Goal: Task Accomplishment & Management: Use online tool/utility

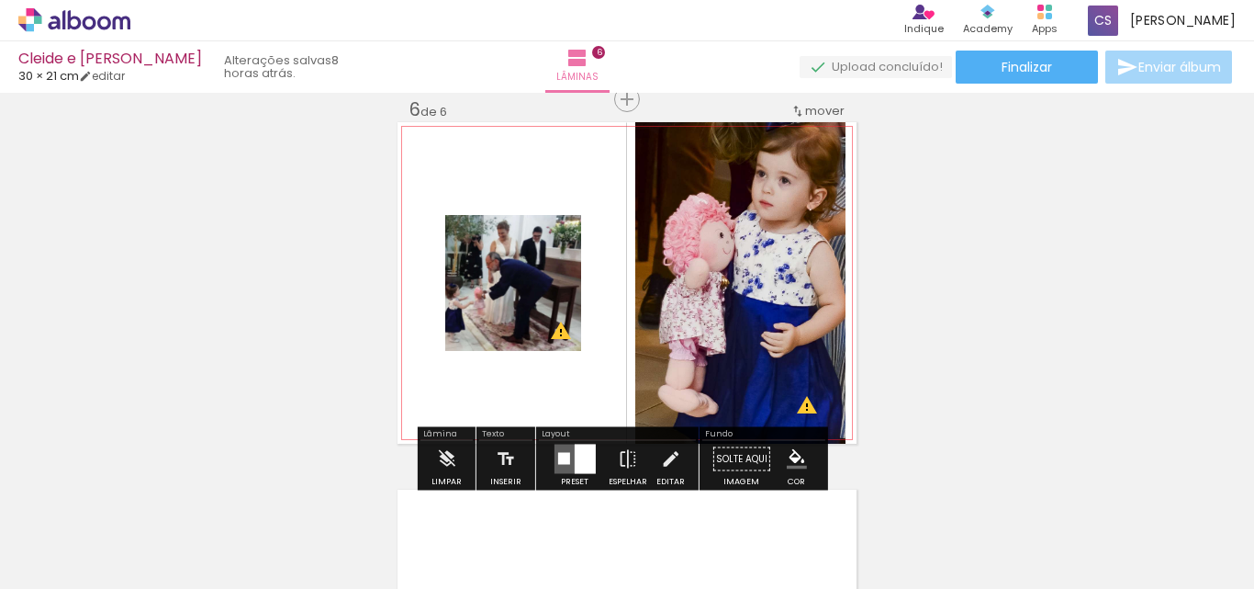
click at [514, 299] on quentale-photo at bounding box center [513, 283] width 136 height 136
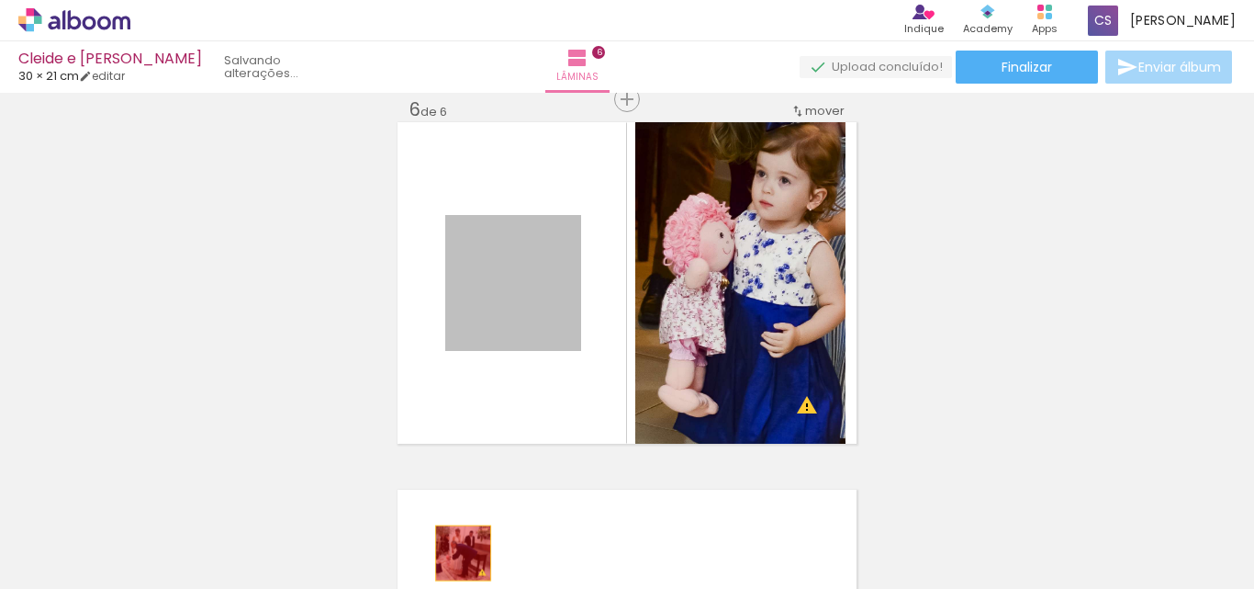
drag, startPoint x: 514, startPoint y: 299, endPoint x: 456, endPoint y: 553, distance: 260.0
click at [456, 553] on quentale-workspace at bounding box center [627, 294] width 1254 height 589
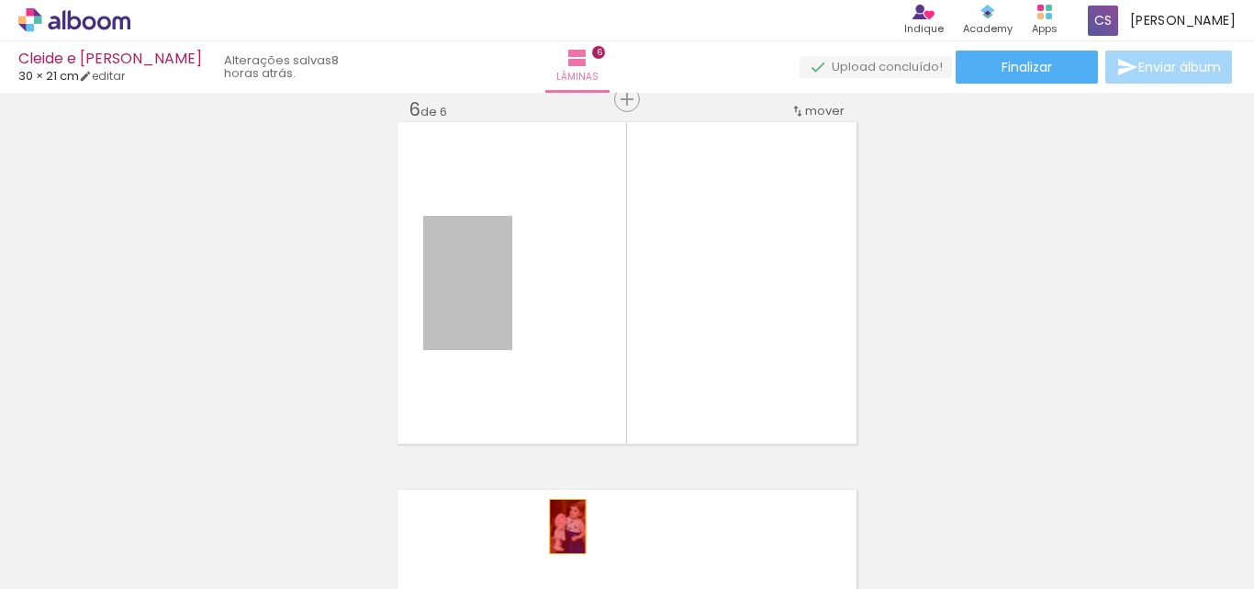
drag, startPoint x: 462, startPoint y: 291, endPoint x: 561, endPoint y: 531, distance: 259.4
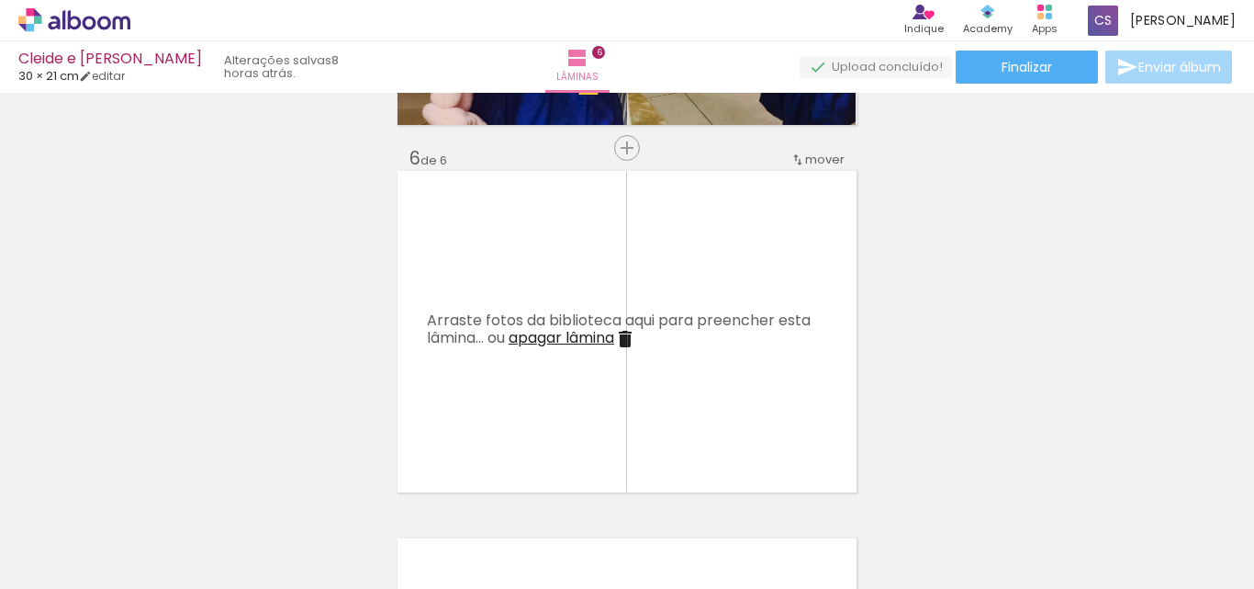
scroll to position [1817, 0]
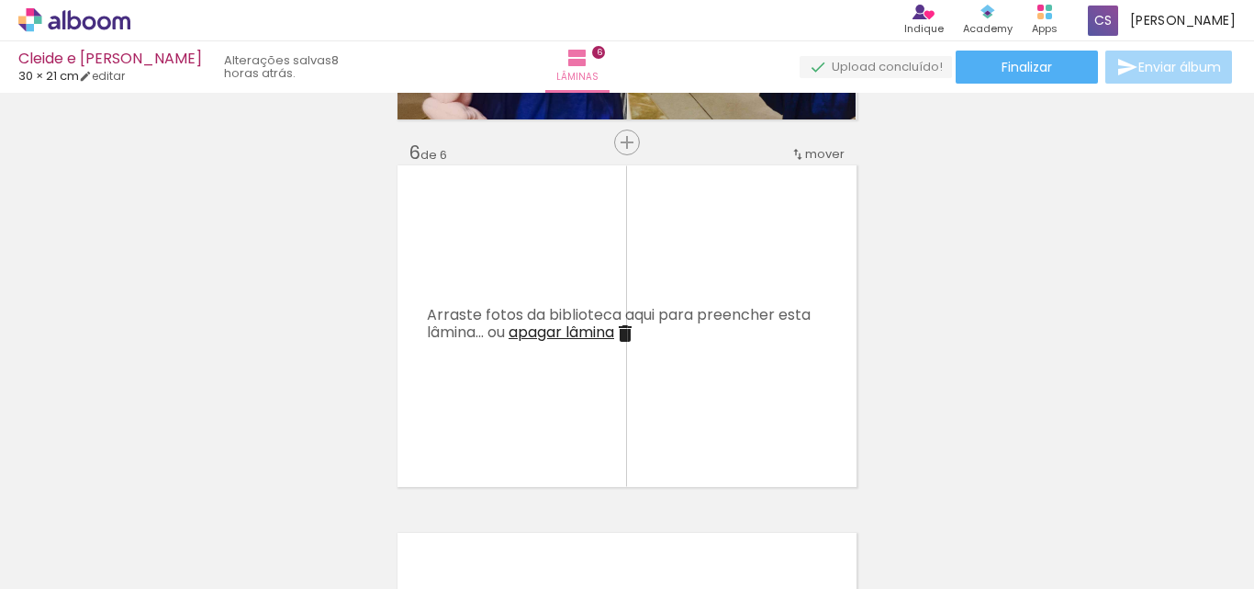
click at [73, 567] on span "Adicionar Fotos" at bounding box center [65, 564] width 55 height 20
click at [0, 0] on input "file" at bounding box center [0, 0] width 0 height 0
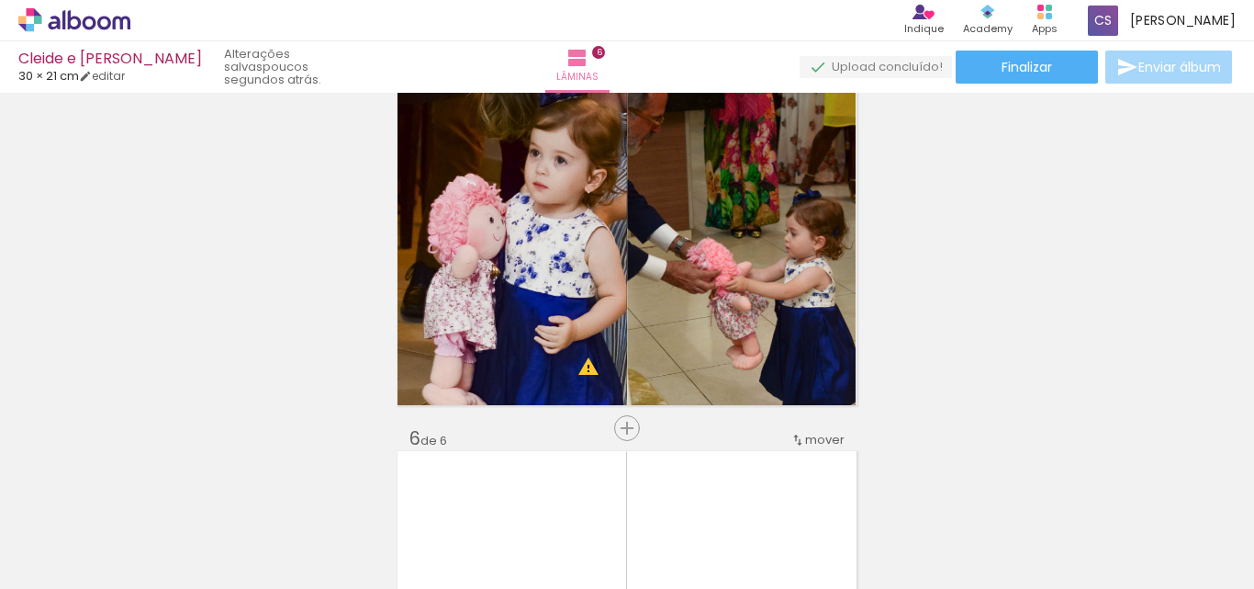
scroll to position [1500, 0]
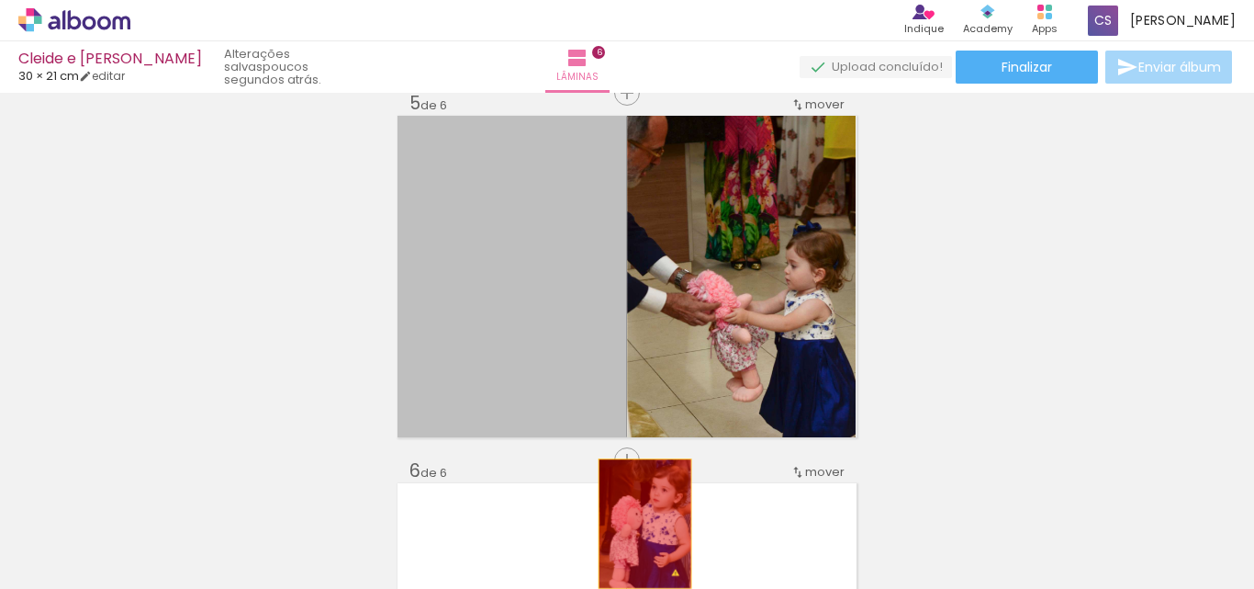
drag, startPoint x: 548, startPoint y: 289, endPoint x: 756, endPoint y: 345, distance: 215.0
click at [637, 524] on quentale-workspace at bounding box center [627, 294] width 1254 height 589
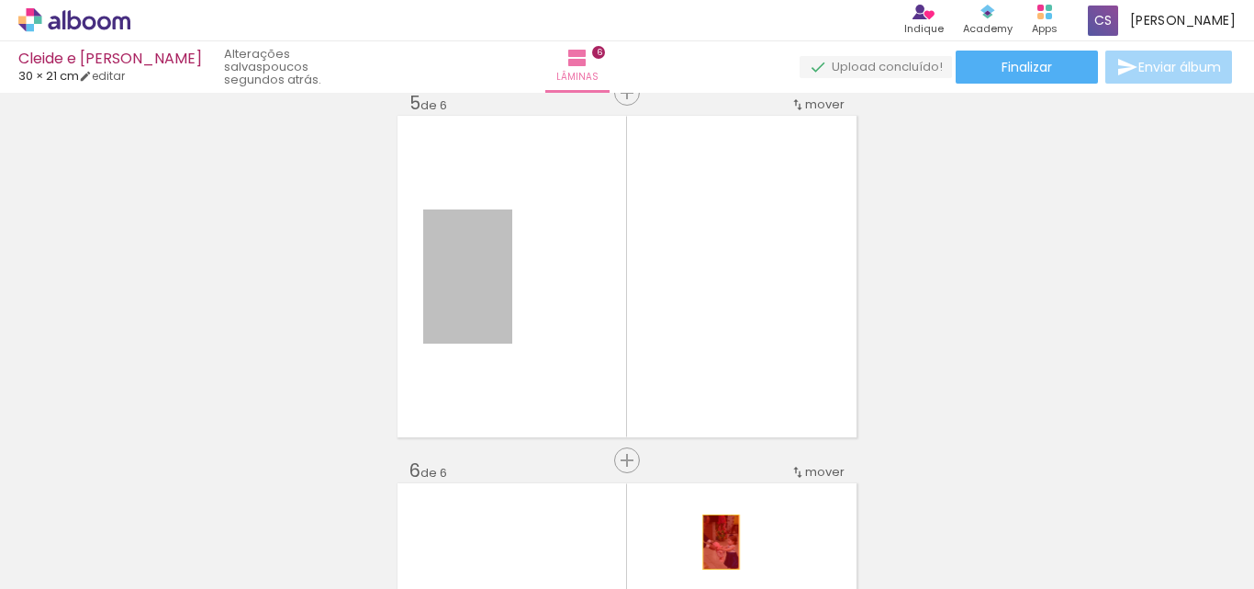
drag, startPoint x: 472, startPoint y: 292, endPoint x: 714, endPoint y: 542, distance: 348.1
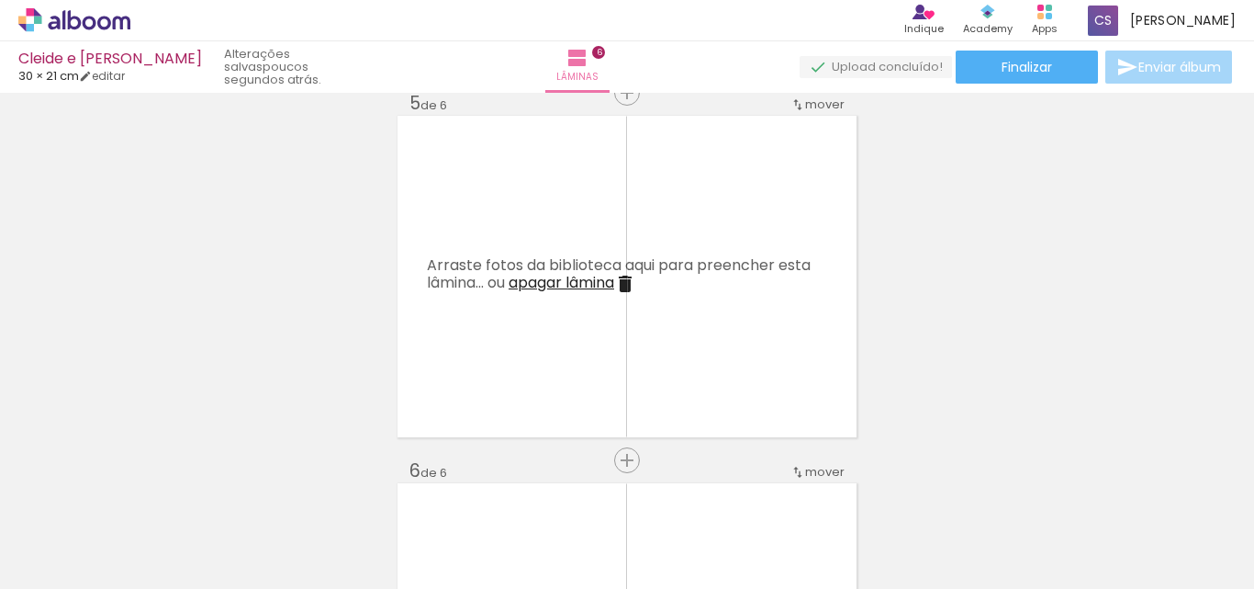
click at [45, 566] on span "Adicionar Fotos" at bounding box center [65, 564] width 55 height 20
click at [0, 0] on input "file" at bounding box center [0, 0] width 0 height 0
click at [86, 555] on span "Adicionar Fotos" at bounding box center [65, 564] width 55 height 20
click at [0, 0] on input "file" at bounding box center [0, 0] width 0 height 0
click at [80, 558] on span "Adicionar Fotos" at bounding box center [65, 564] width 55 height 20
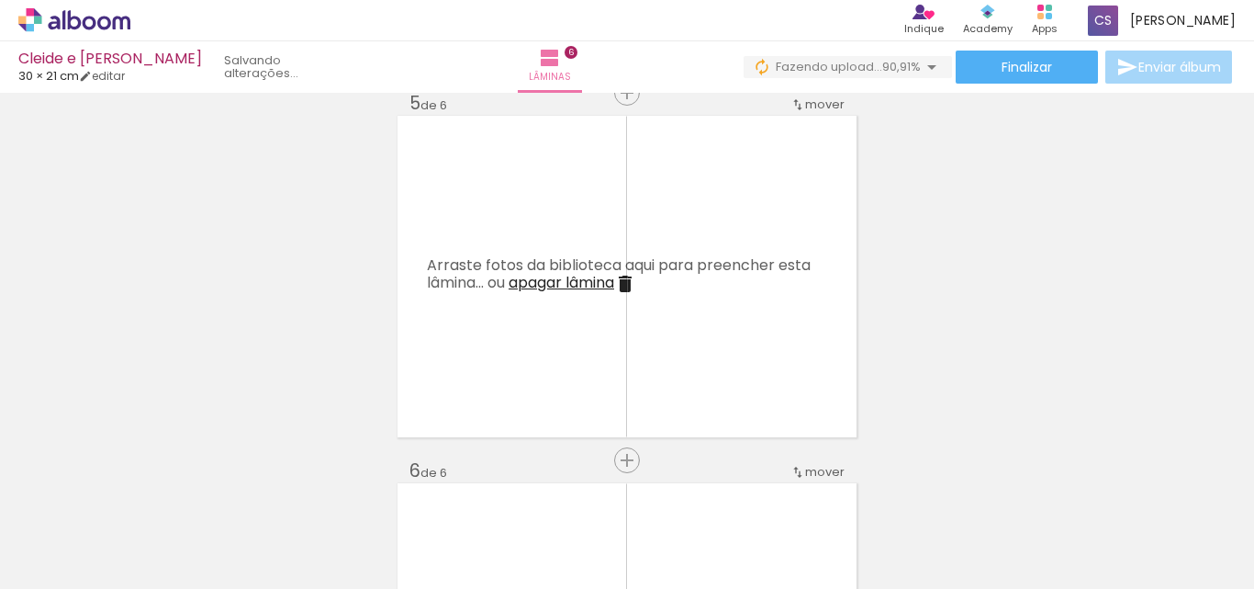
click at [0, 0] on input "file" at bounding box center [0, 0] width 0 height 0
click at [63, 568] on span "Adicionar Fotos" at bounding box center [65, 564] width 55 height 20
click at [0, 0] on input "file" at bounding box center [0, 0] width 0 height 0
click at [81, 565] on span "Adicionar Fotos" at bounding box center [65, 564] width 55 height 20
click at [0, 0] on input "file" at bounding box center [0, 0] width 0 height 0
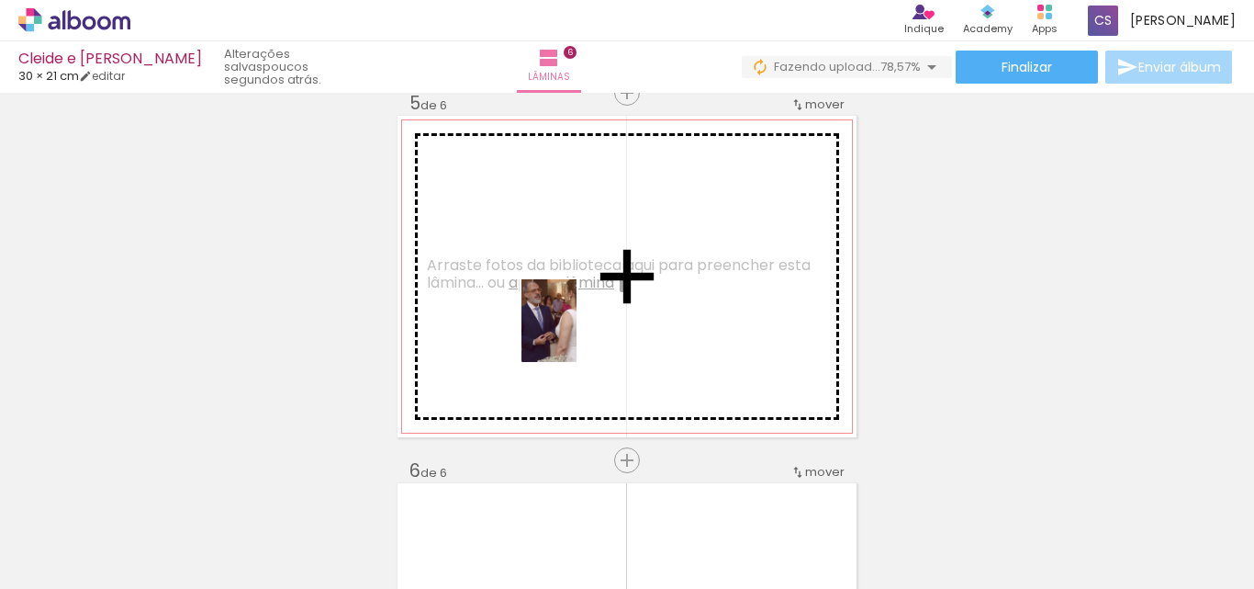
drag, startPoint x: 895, startPoint y: 558, endPoint x: 956, endPoint y: 505, distance: 80.7
click at [574, 334] on quentale-workspace at bounding box center [627, 294] width 1254 height 589
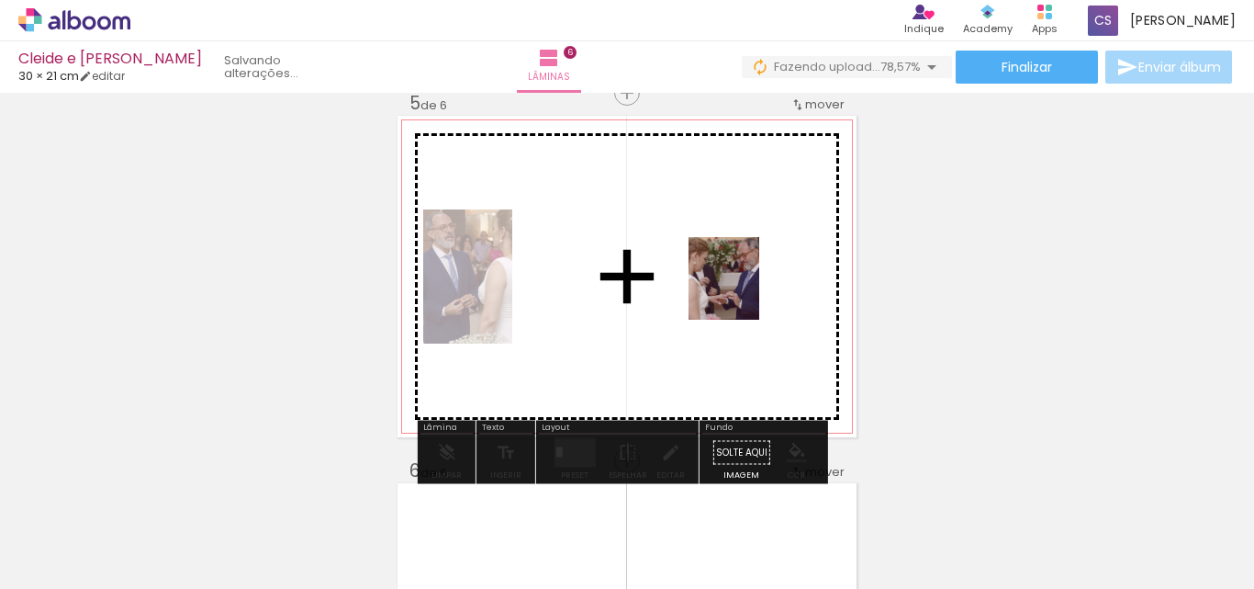
drag, startPoint x: 1002, startPoint y: 527, endPoint x: 744, endPoint y: 291, distance: 349.7
click at [744, 291] on quentale-workspace at bounding box center [627, 294] width 1254 height 589
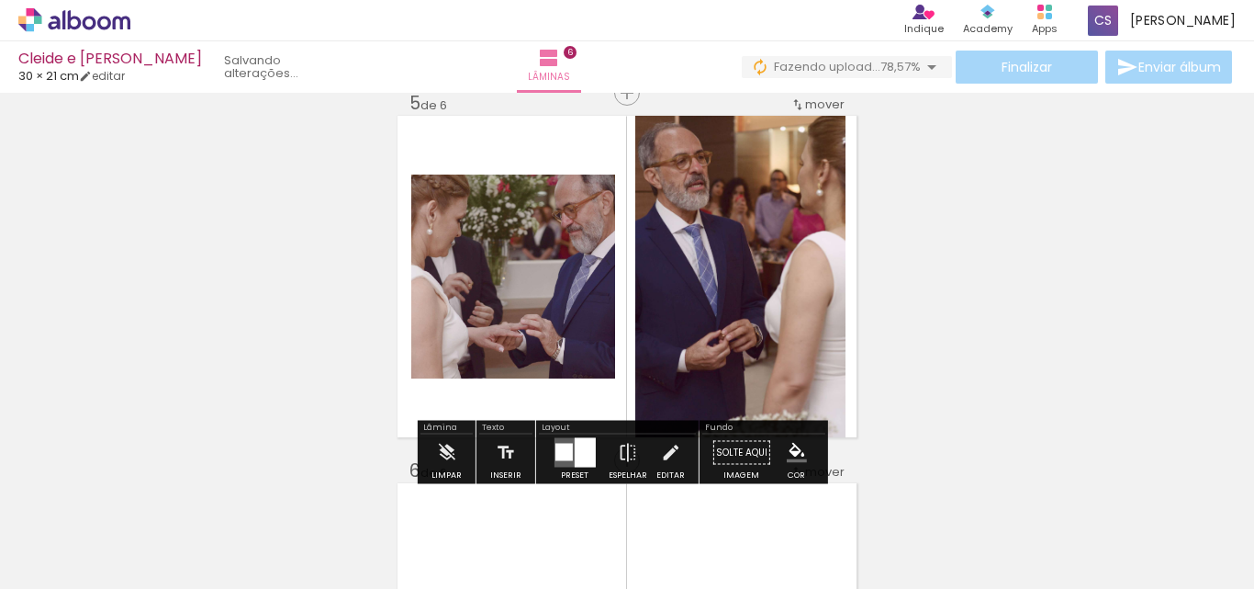
click at [584, 464] on div at bounding box center [584, 452] width 21 height 29
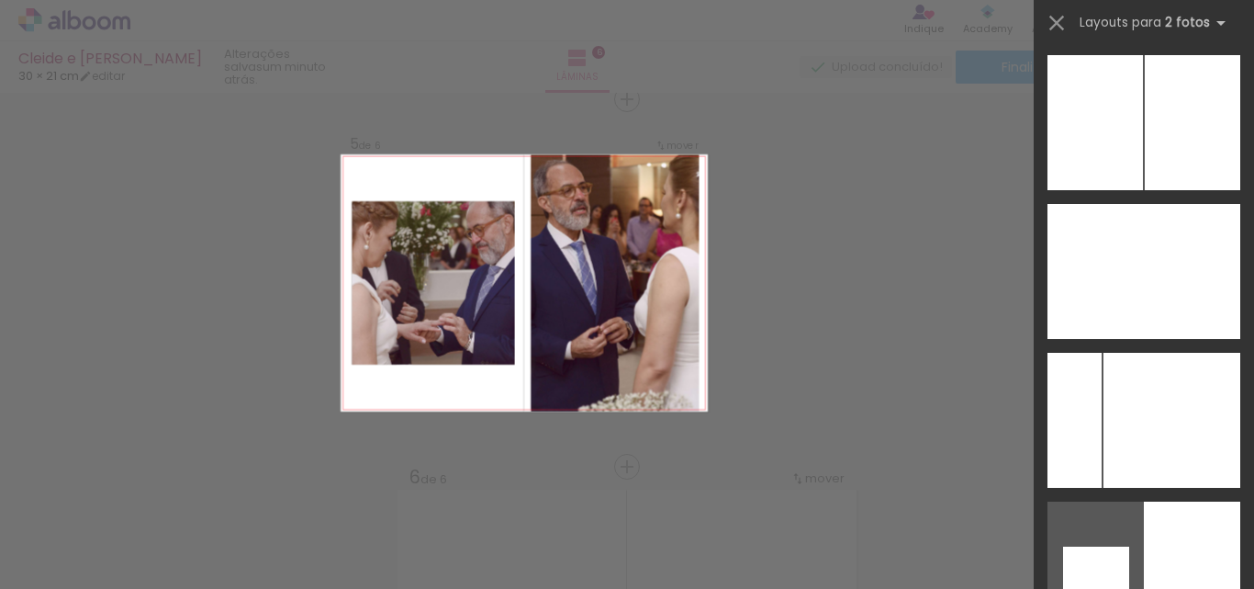
scroll to position [7958, 0]
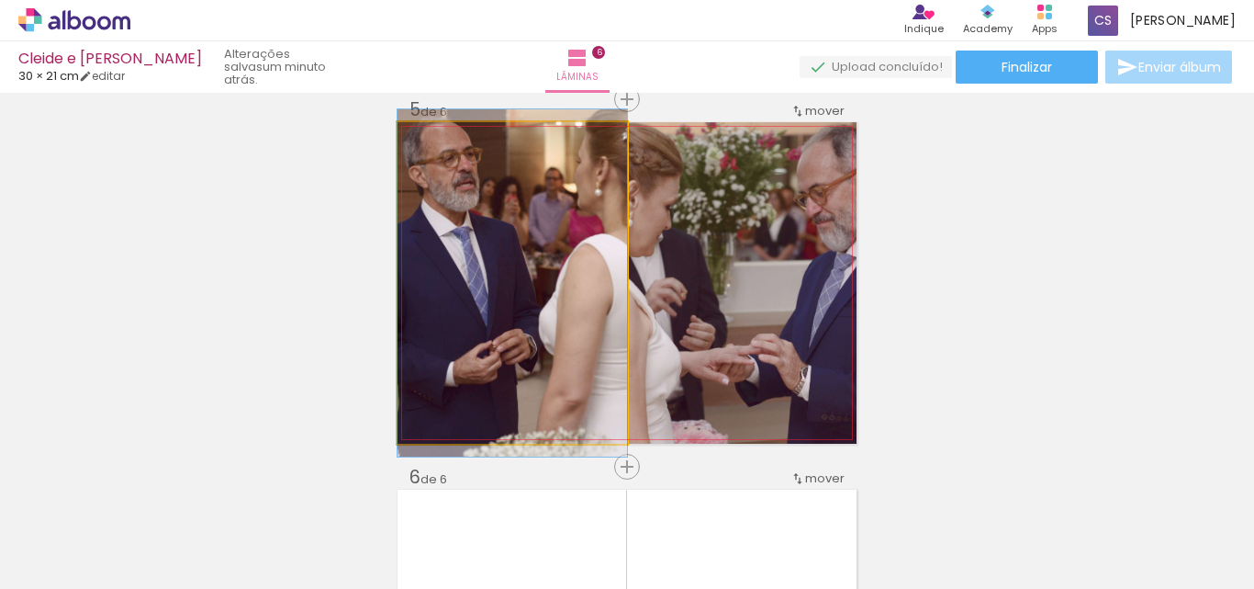
click at [468, 333] on quentale-photo at bounding box center [513, 282] width 230 height 321
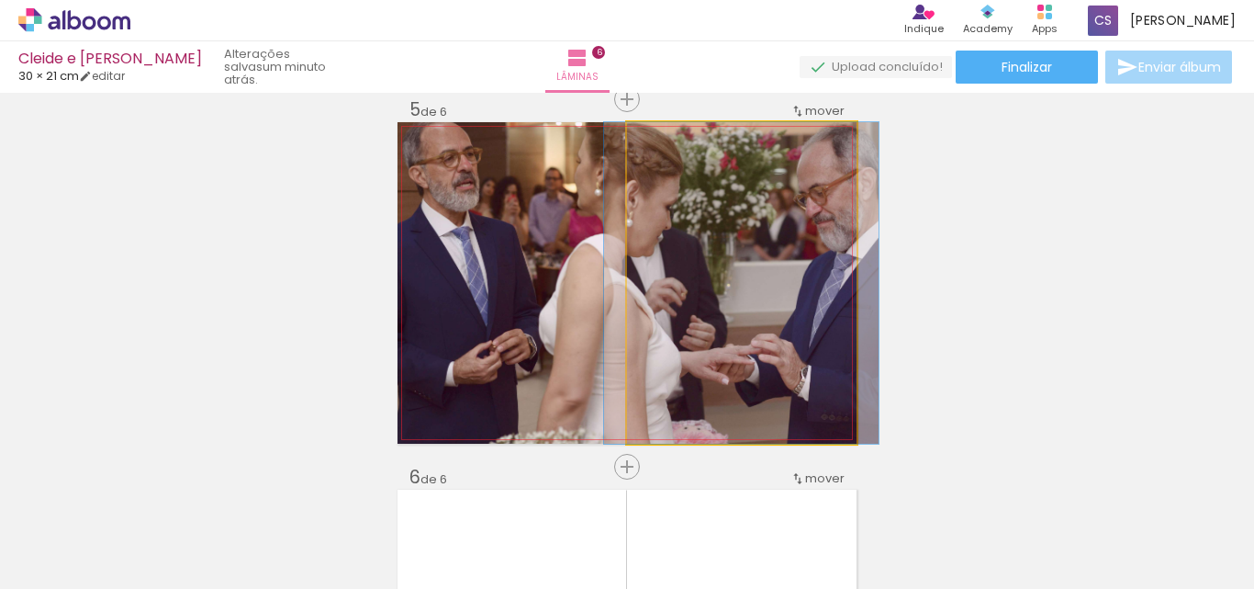
click at [699, 275] on quentale-photo at bounding box center [742, 282] width 230 height 321
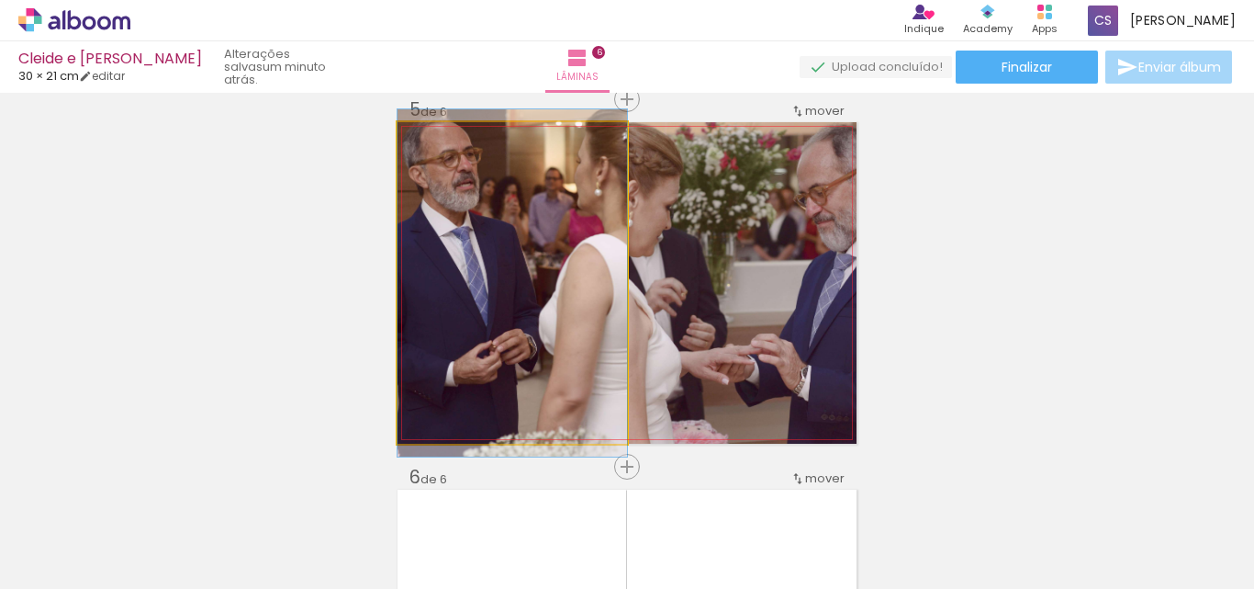
click at [585, 279] on quentale-photo at bounding box center [513, 282] width 230 height 321
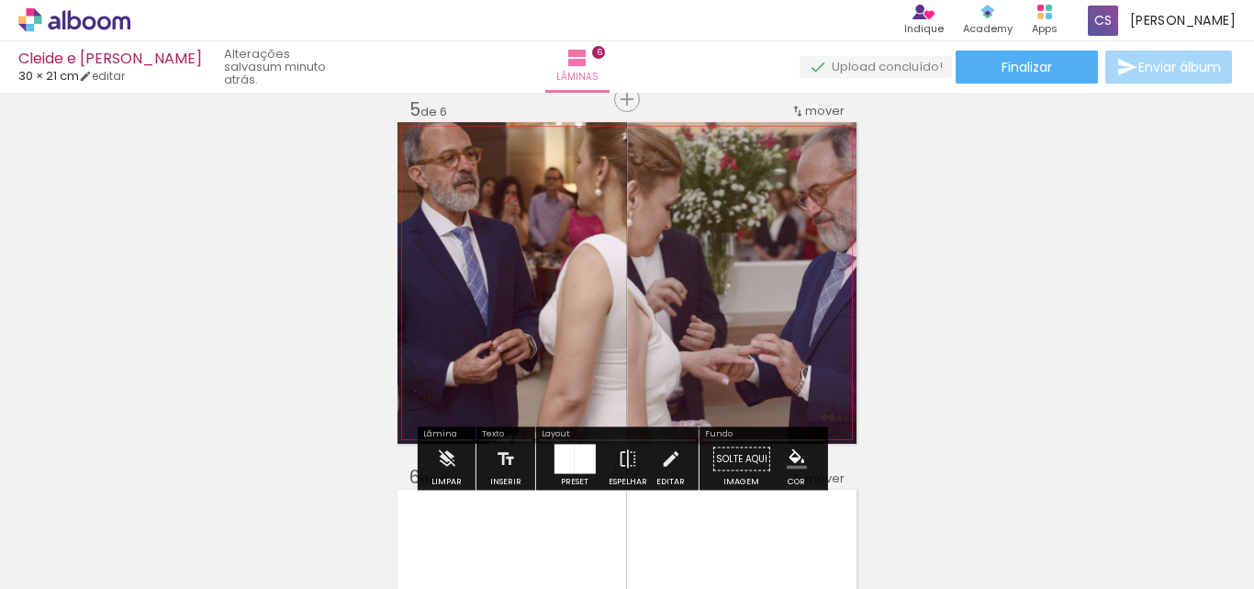
click at [679, 291] on quentale-photo at bounding box center [742, 282] width 230 height 321
click at [587, 459] on div at bounding box center [584, 458] width 21 height 29
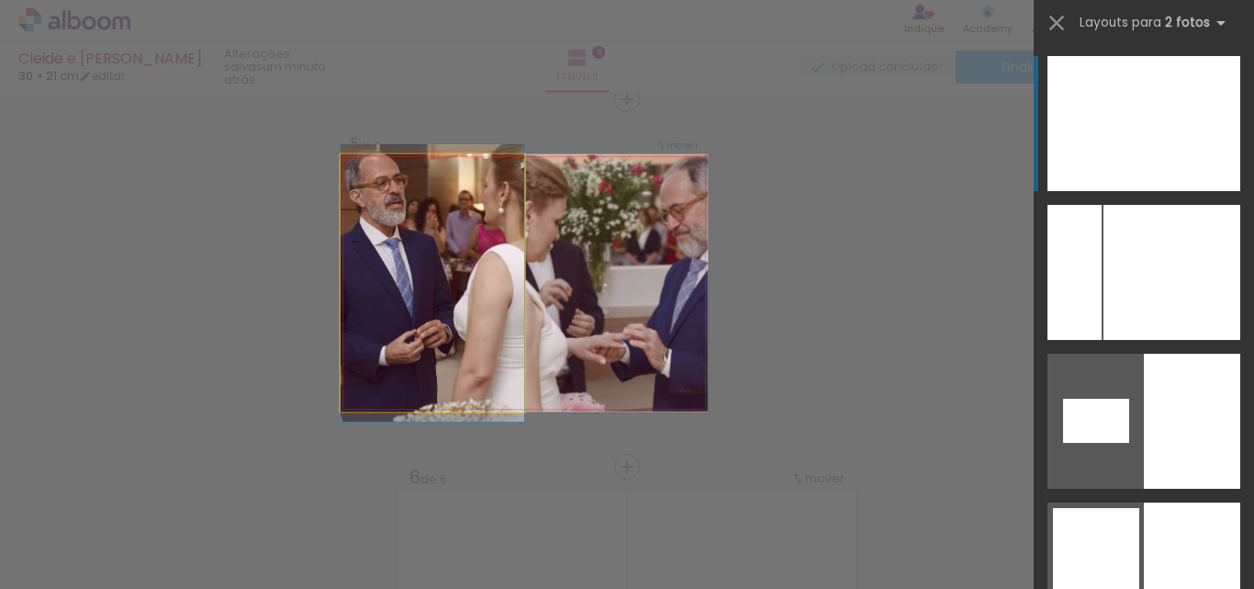
click at [0, 0] on slot at bounding box center [0, 0] width 0 height 0
click at [457, 296] on quentale-photo at bounding box center [433, 282] width 184 height 257
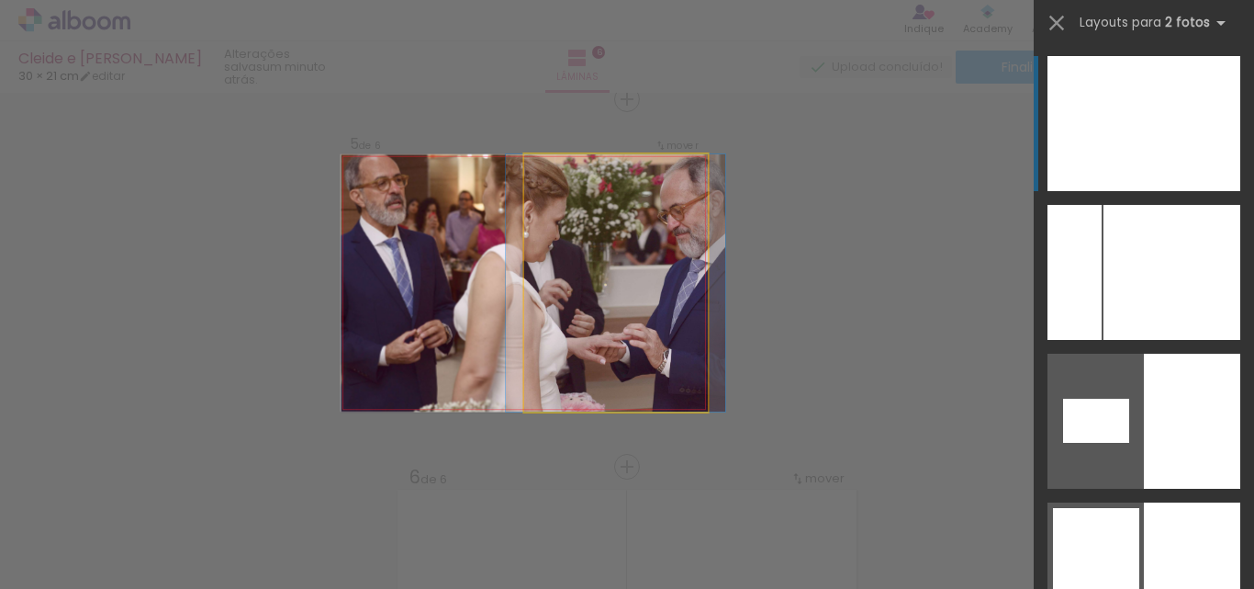
click at [612, 298] on quentale-photo at bounding box center [616, 282] width 184 height 257
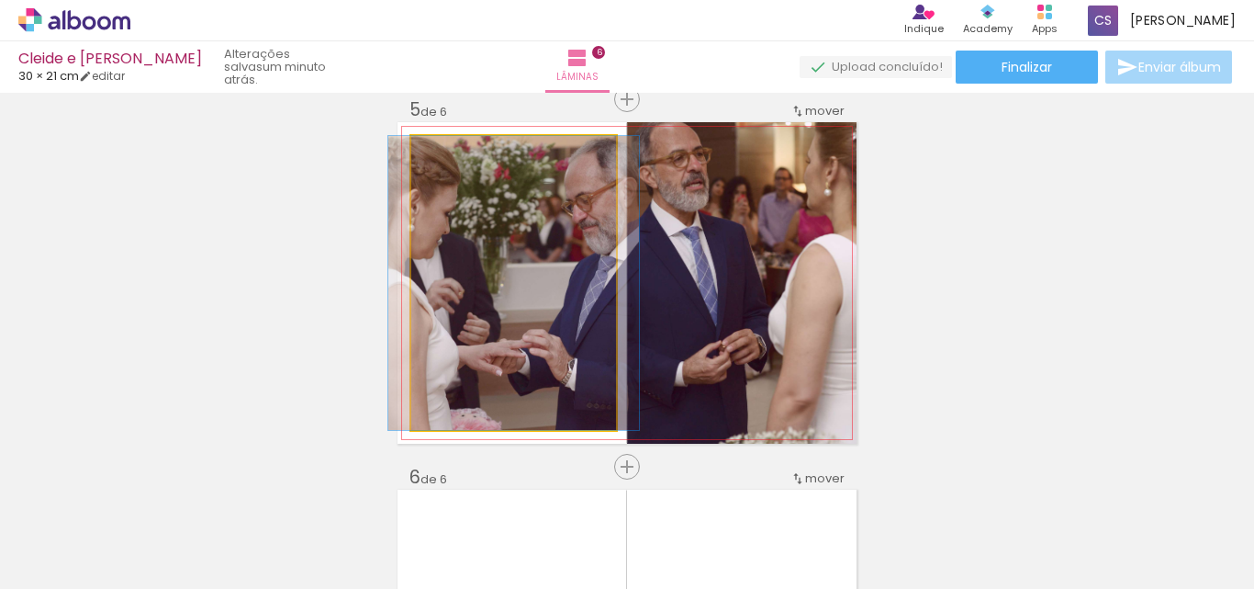
click at [543, 308] on quentale-photo at bounding box center [513, 283] width 205 height 294
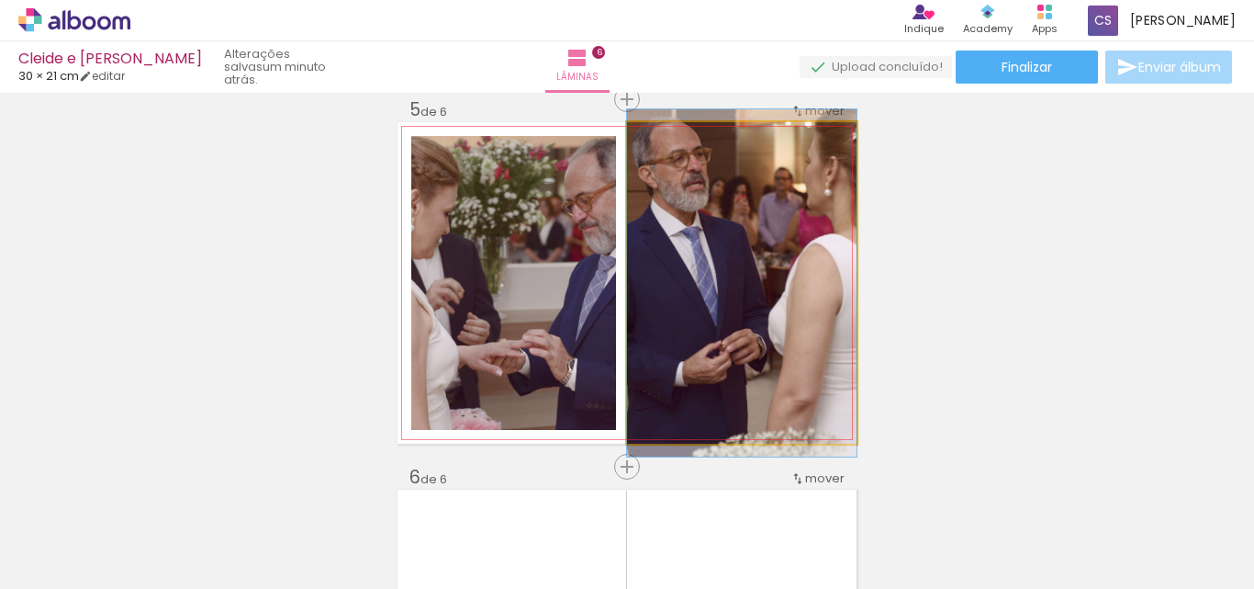
click at [730, 275] on quentale-photo at bounding box center [742, 282] width 230 height 321
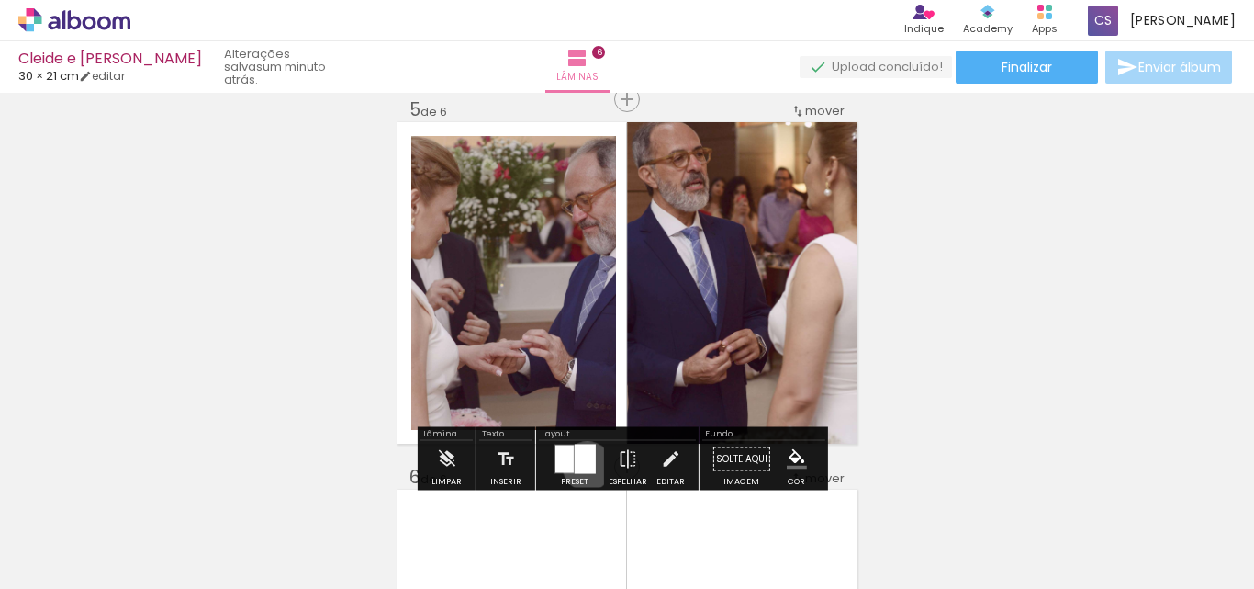
click at [583, 466] on div at bounding box center [584, 458] width 21 height 29
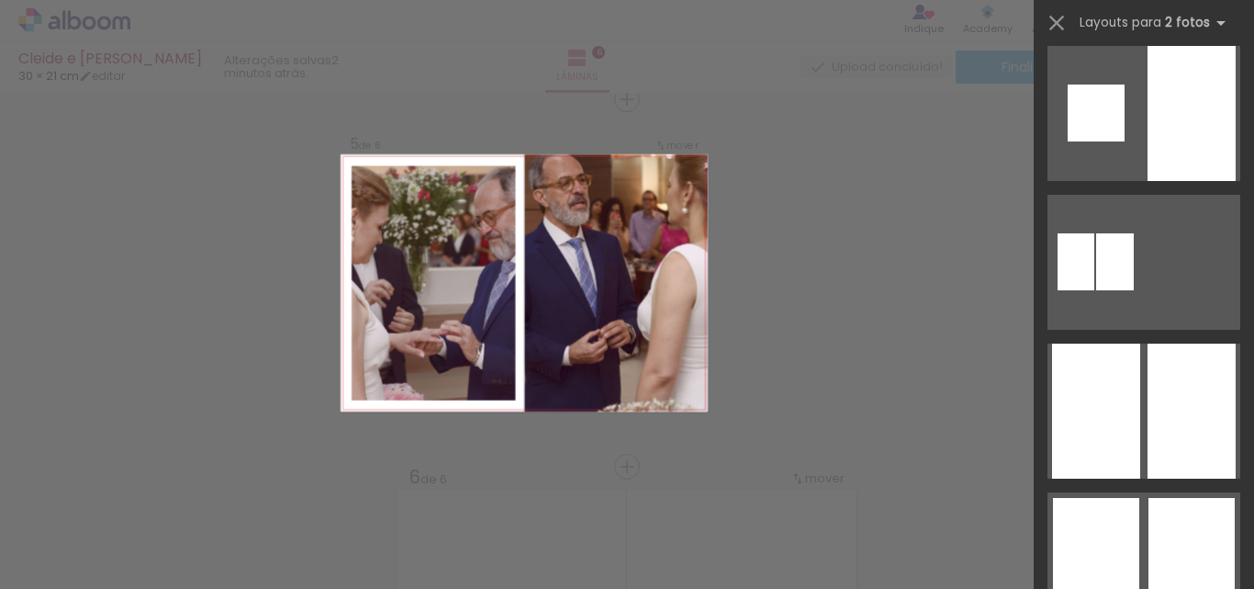
scroll to position [0, 0]
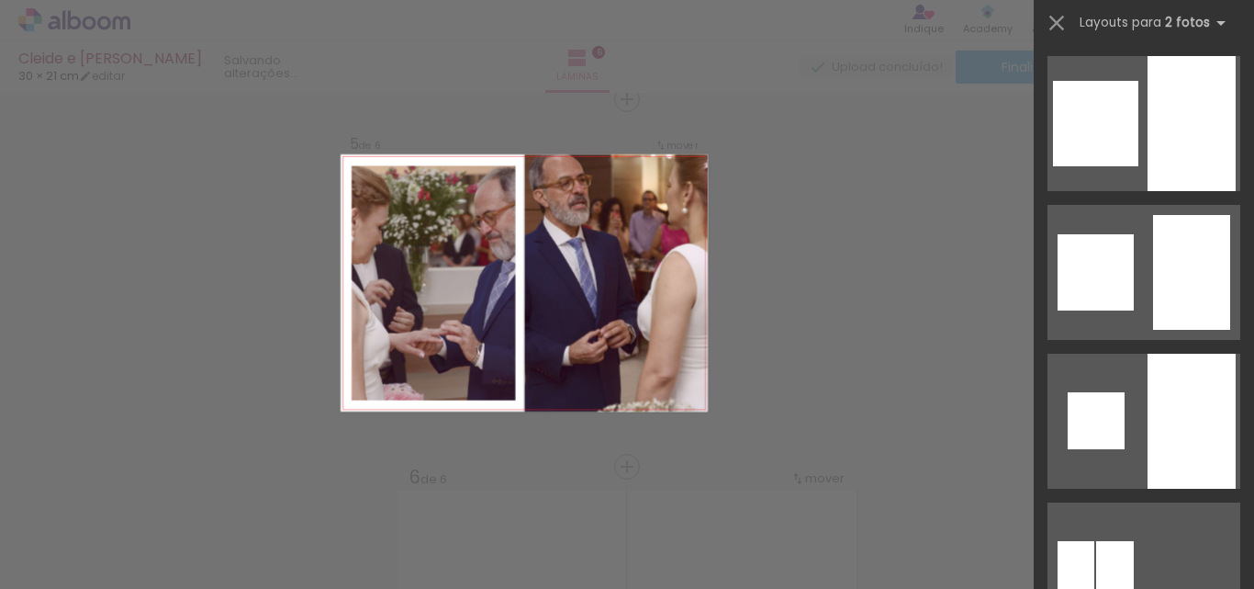
click at [455, 293] on quentale-photo at bounding box center [433, 282] width 163 height 235
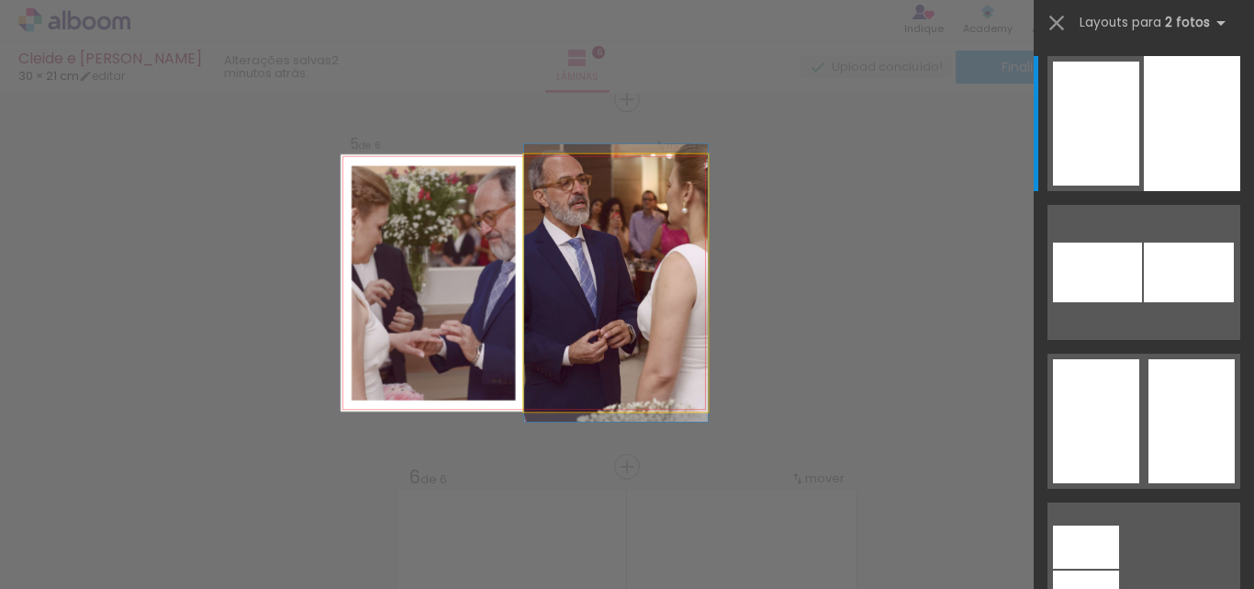
click at [604, 297] on quentale-photo at bounding box center [616, 282] width 184 height 257
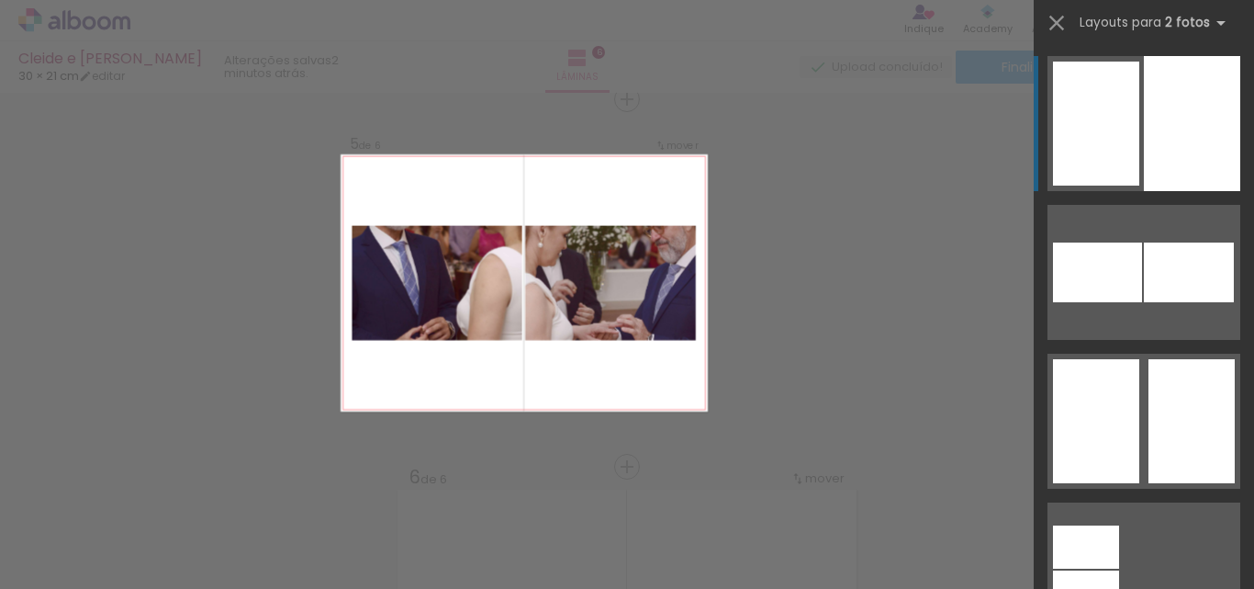
click at [652, 362] on quentale-layouter at bounding box center [524, 282] width 367 height 257
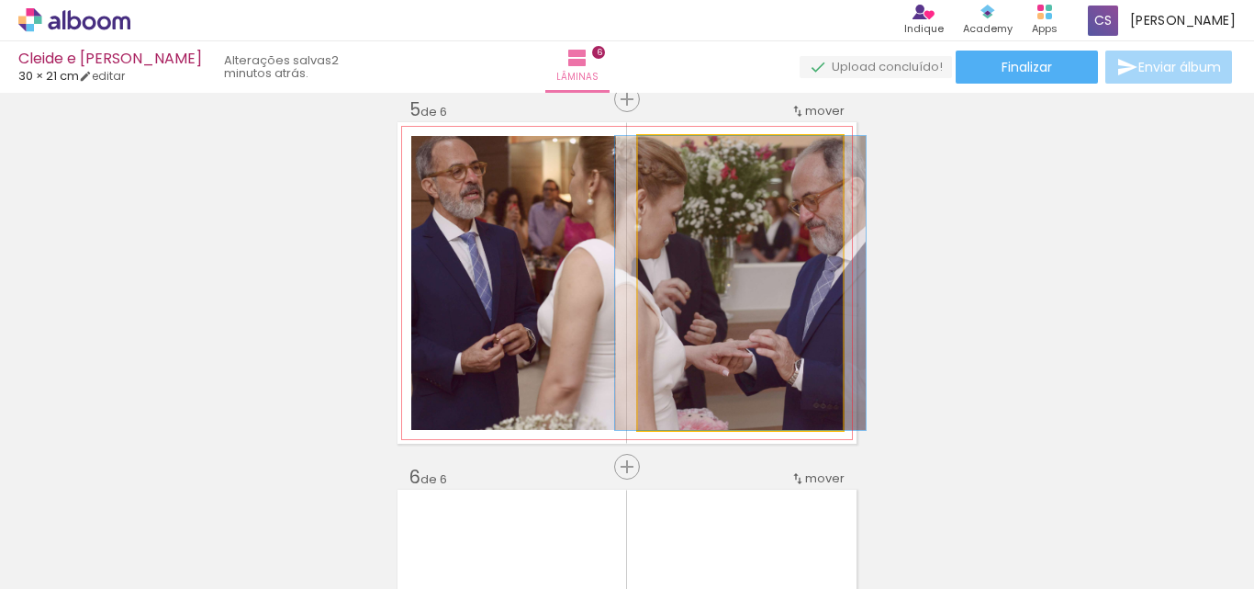
click at [668, 332] on quentale-photo at bounding box center [740, 283] width 205 height 294
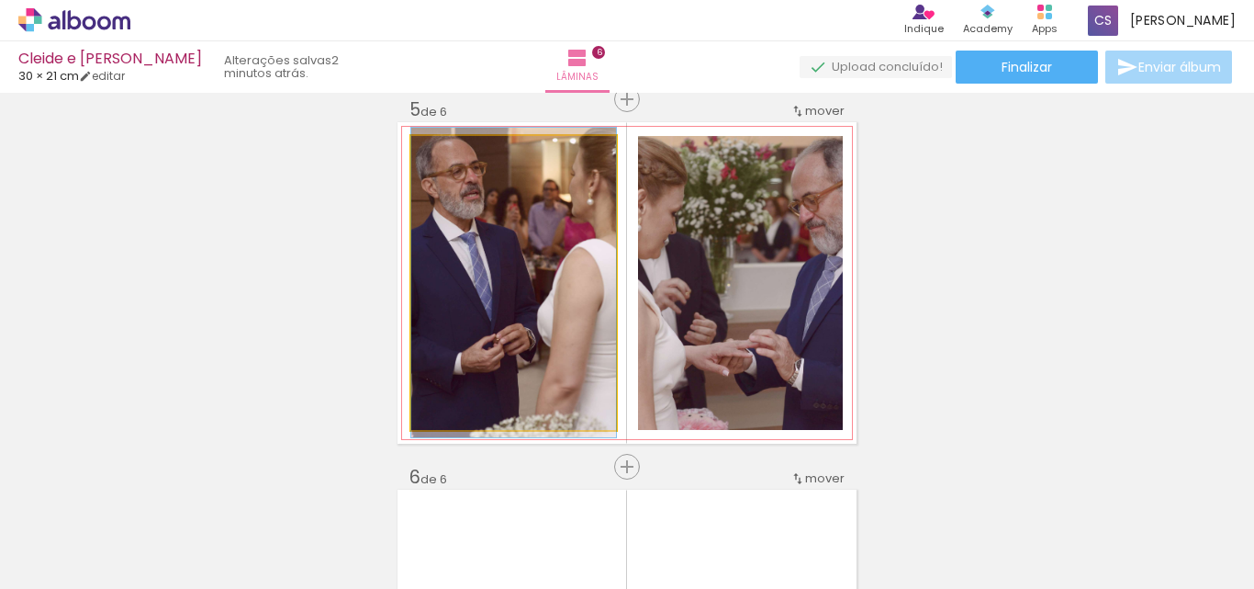
click at [495, 345] on quentale-photo at bounding box center [513, 283] width 205 height 294
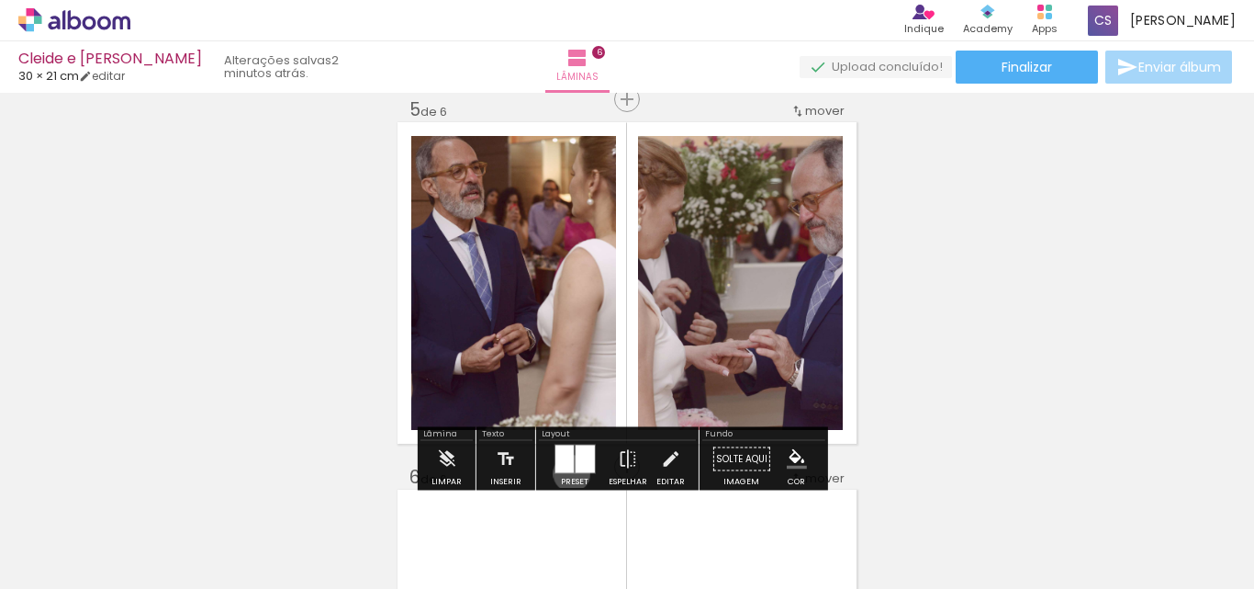
click at [567, 473] on quentale-layouter at bounding box center [574, 458] width 41 height 29
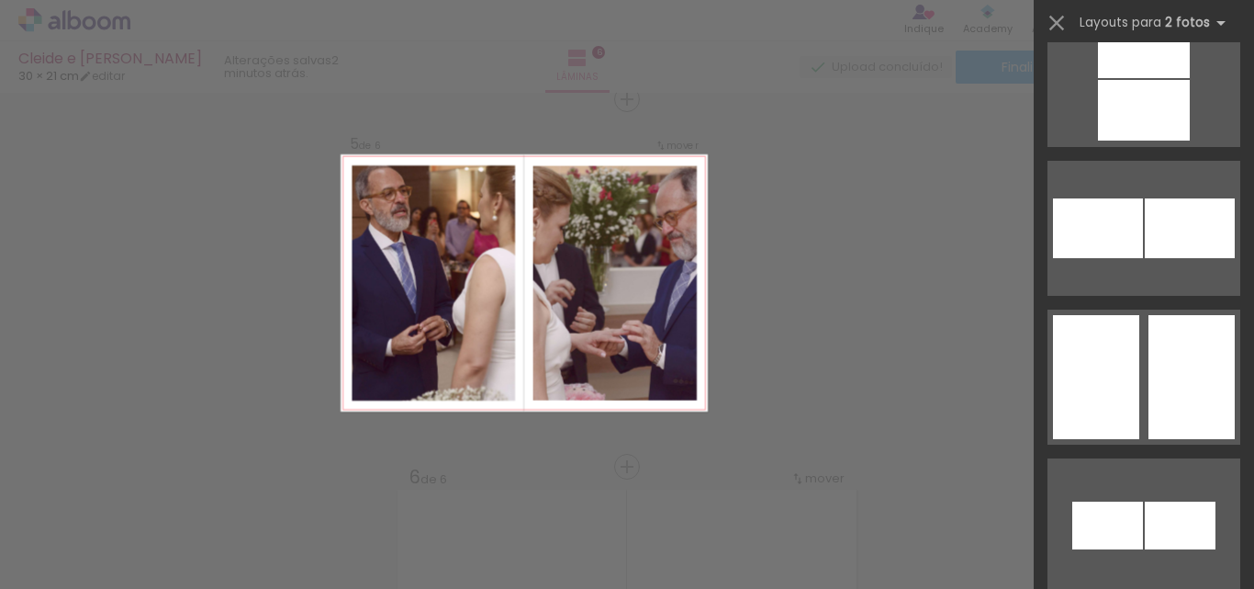
scroll to position [11262, 0]
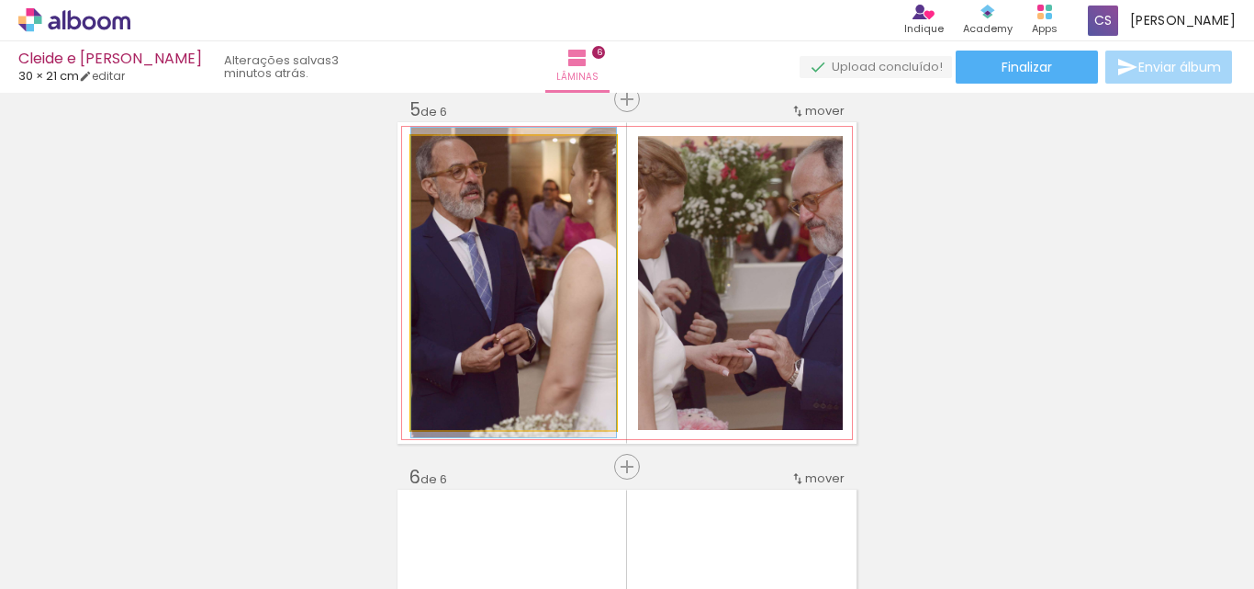
click at [476, 359] on quentale-photo at bounding box center [513, 283] width 205 height 294
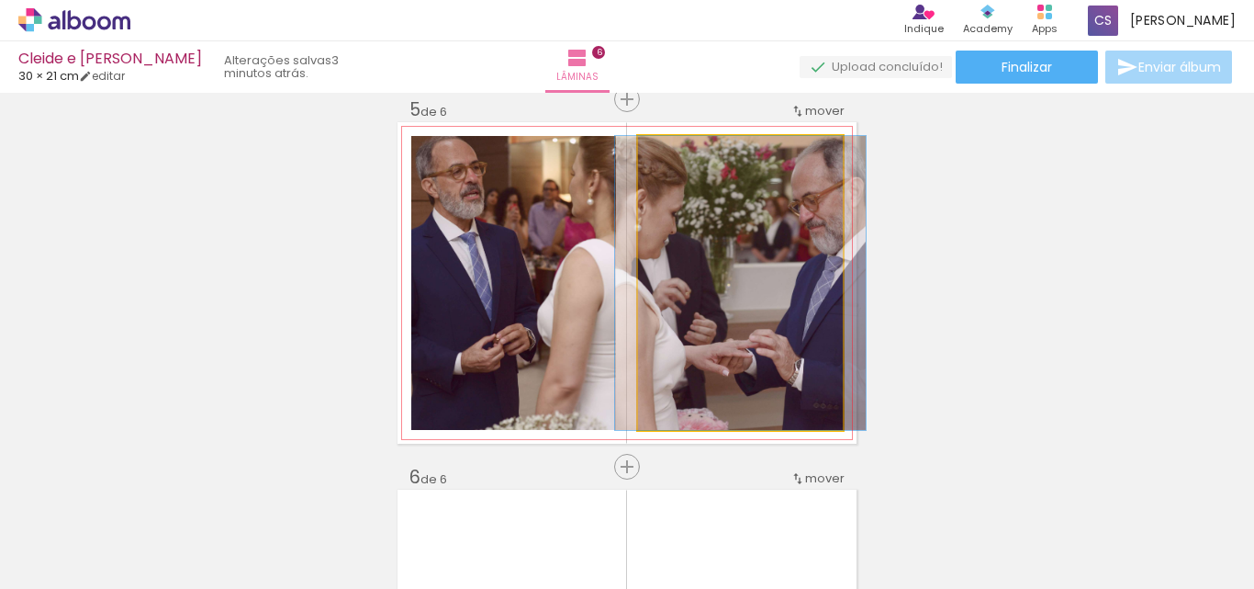
click at [668, 344] on quentale-photo at bounding box center [740, 283] width 205 height 294
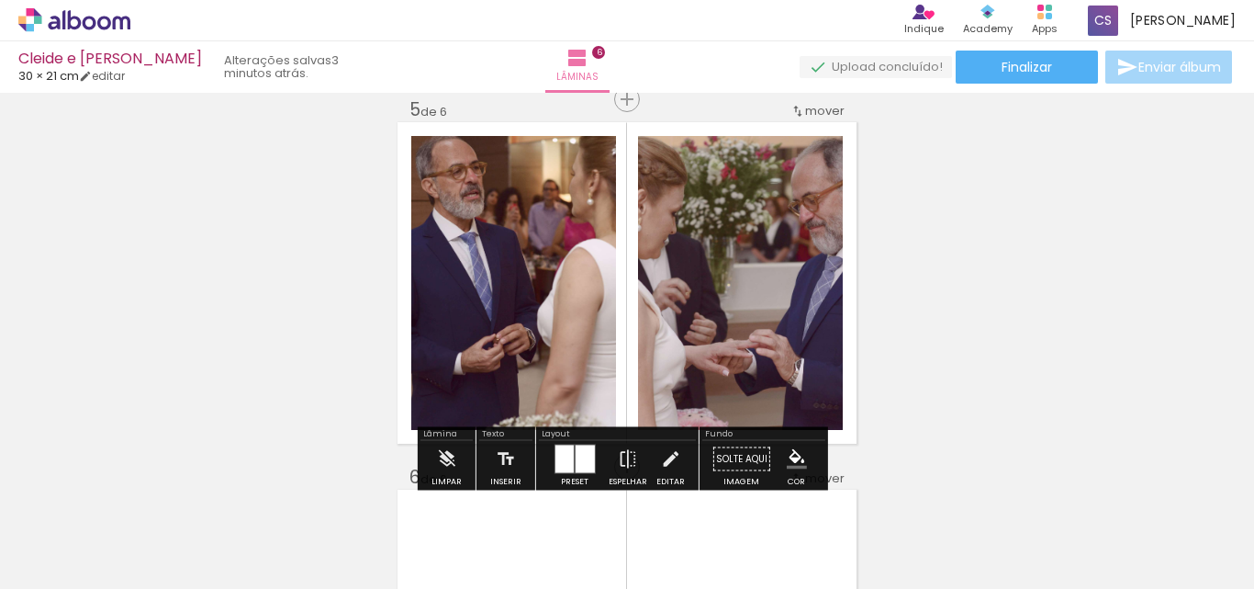
click at [568, 454] on div at bounding box center [564, 459] width 18 height 28
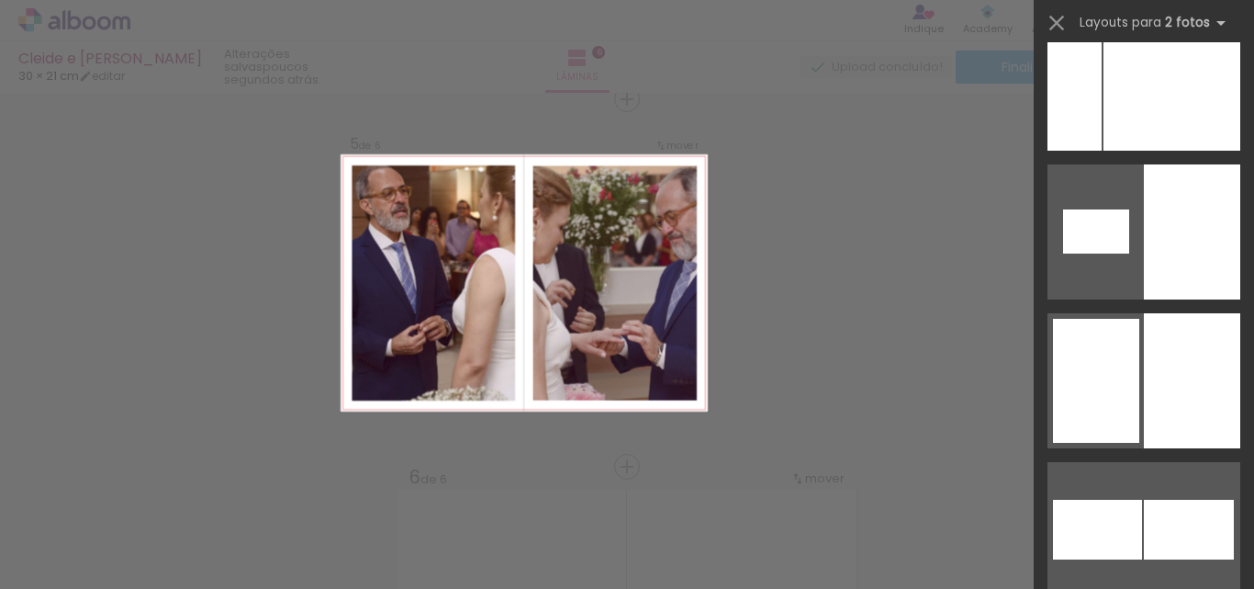
scroll to position [8197, 0]
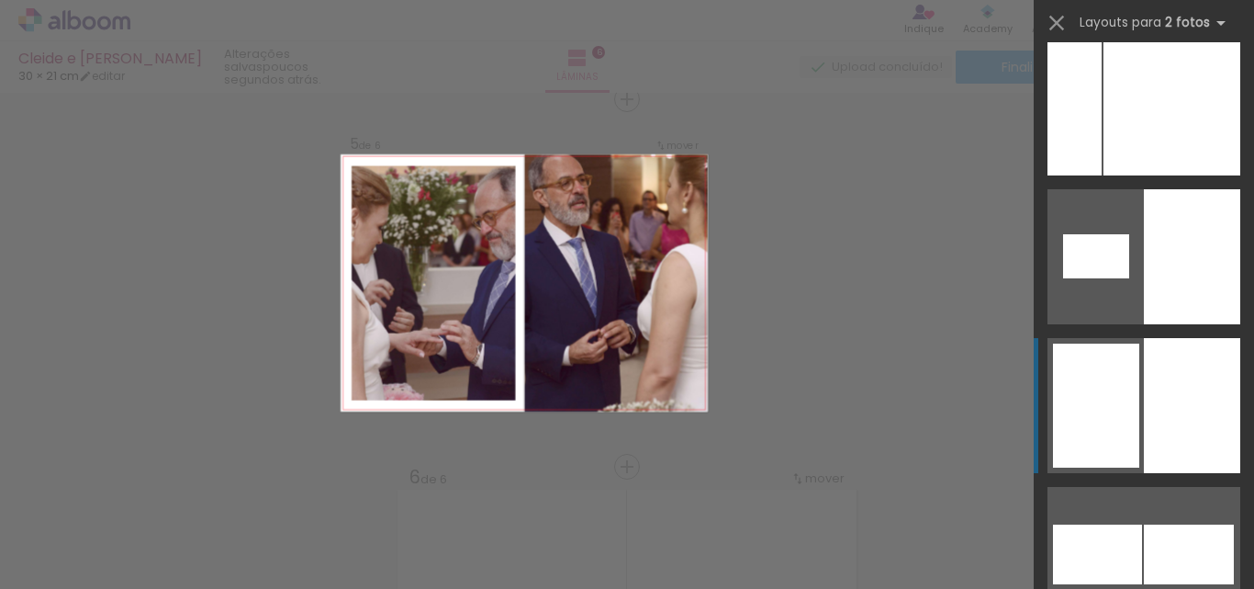
click at [1185, 175] on div at bounding box center [1172, 107] width 137 height 135
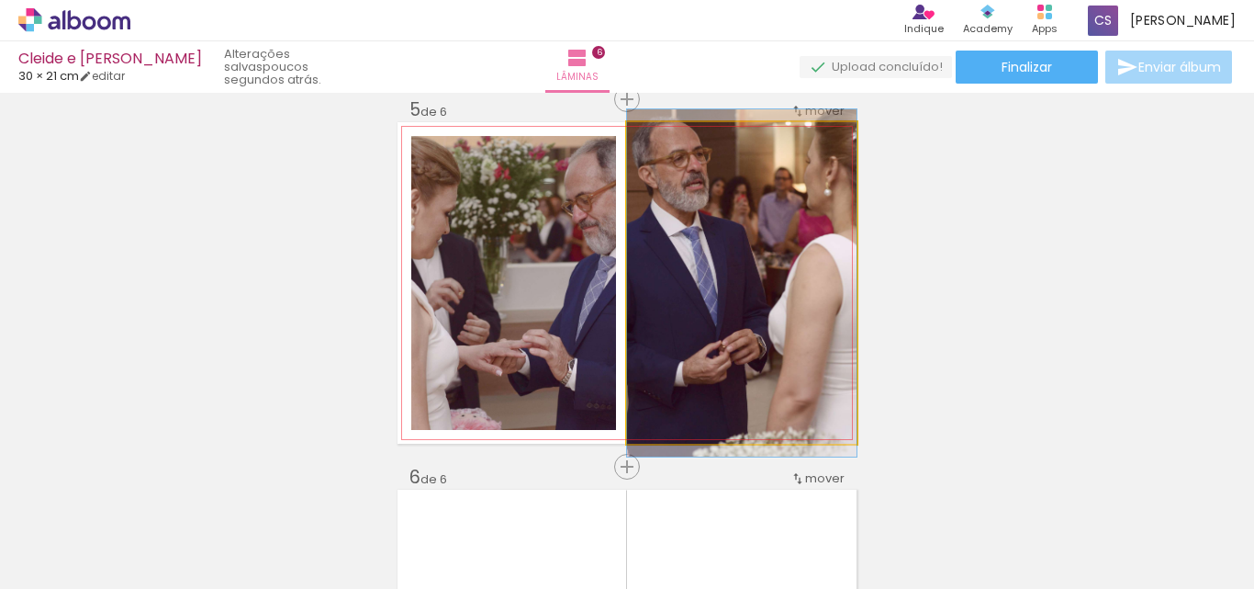
click at [751, 267] on quentale-photo at bounding box center [742, 282] width 230 height 321
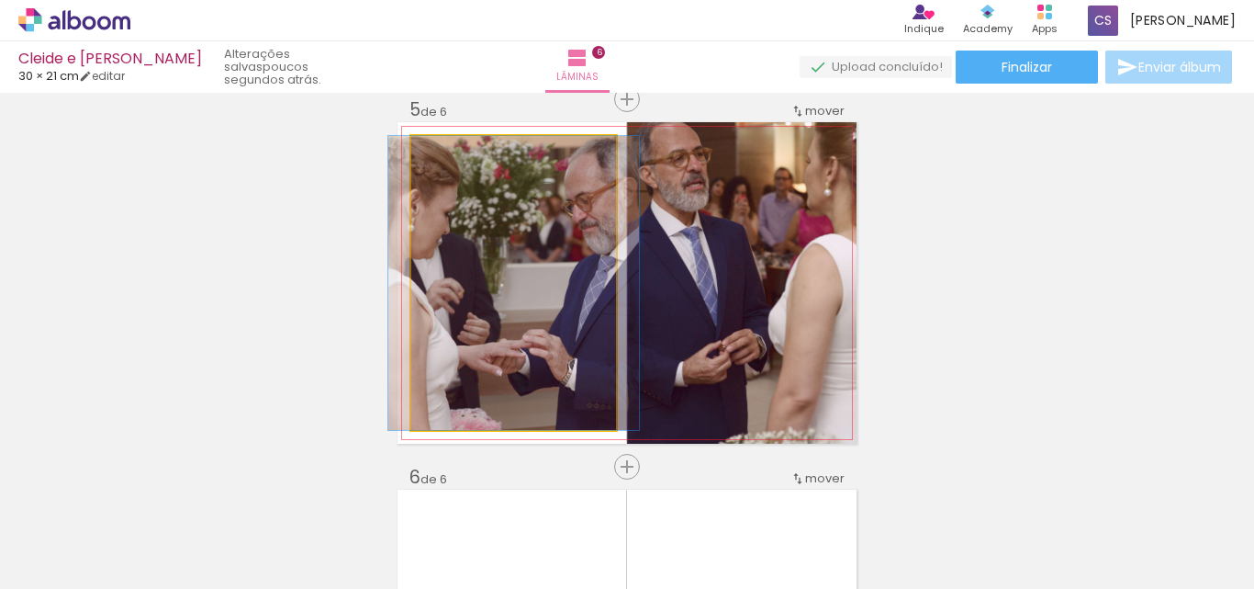
click at [547, 310] on quentale-photo at bounding box center [513, 283] width 205 height 294
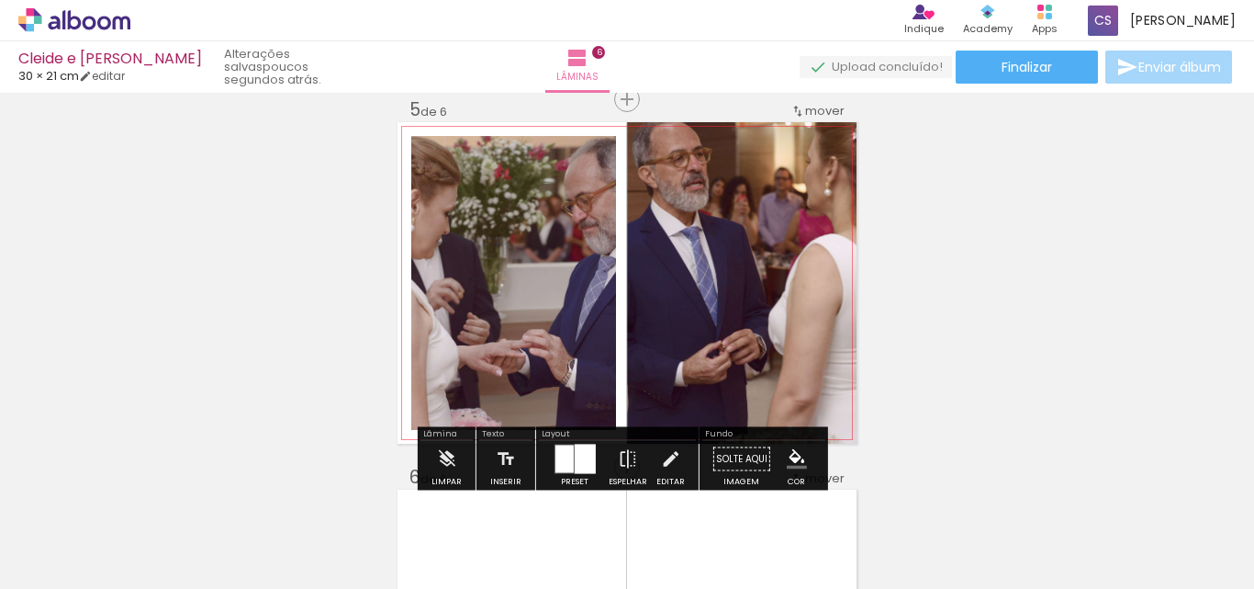
click at [807, 299] on quentale-photo at bounding box center [742, 282] width 230 height 321
click at [574, 468] on div at bounding box center [584, 458] width 21 height 29
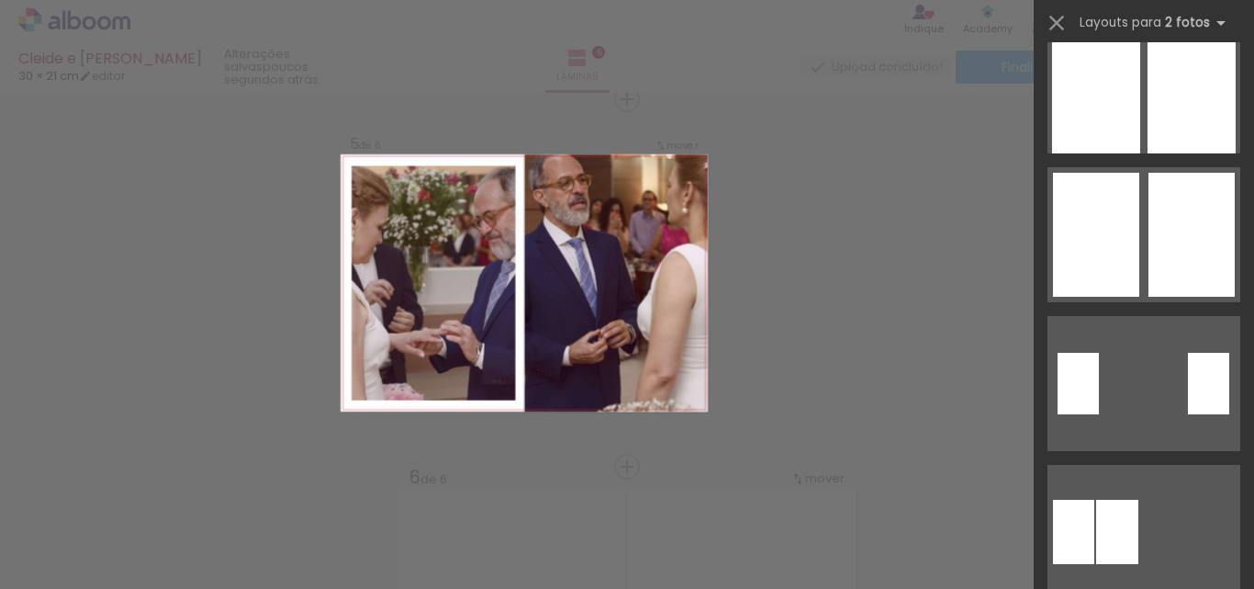
scroll to position [0, 0]
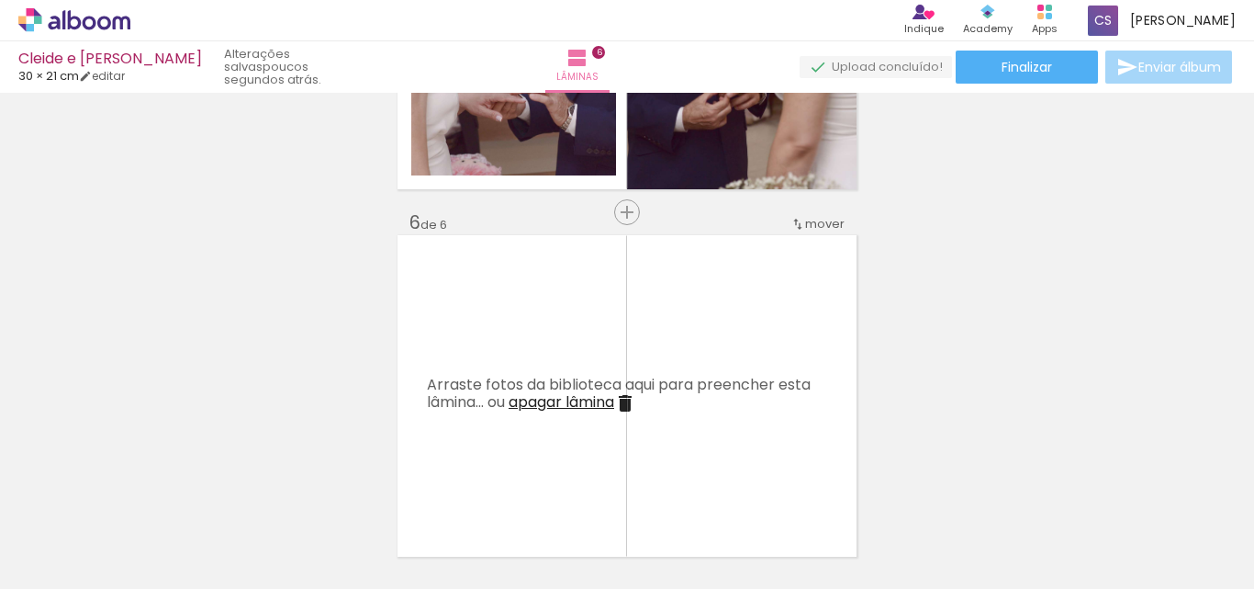
scroll to position [1787, 0]
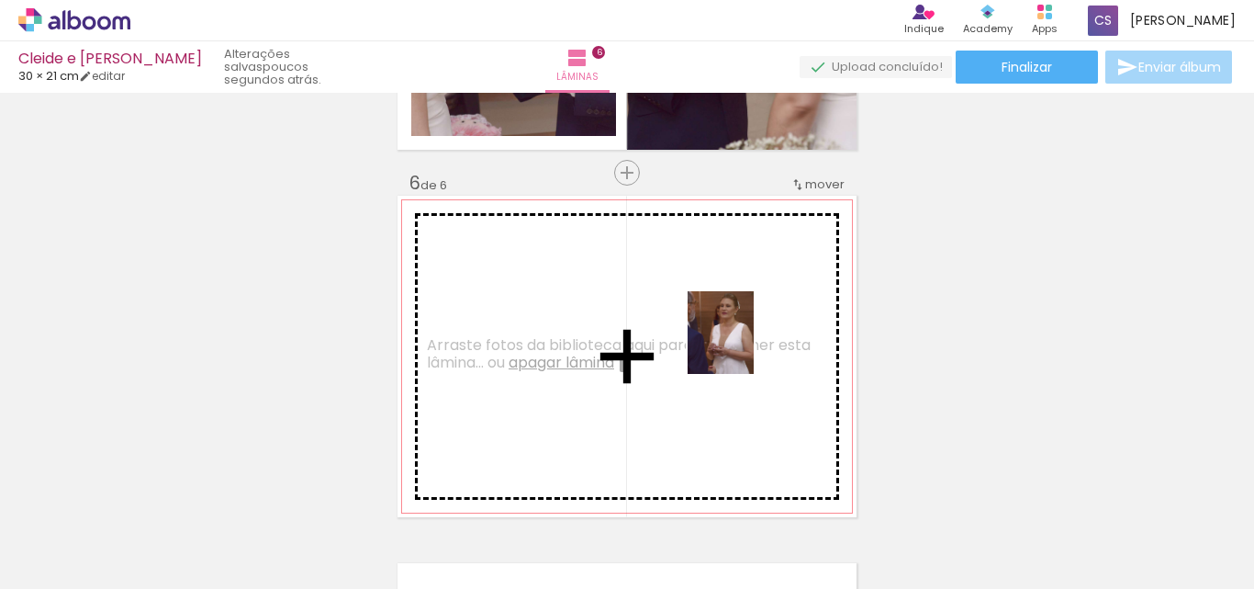
drag, startPoint x: 1097, startPoint y: 550, endPoint x: 738, endPoint y: 344, distance: 413.8
click at [738, 344] on quentale-workspace at bounding box center [627, 294] width 1254 height 589
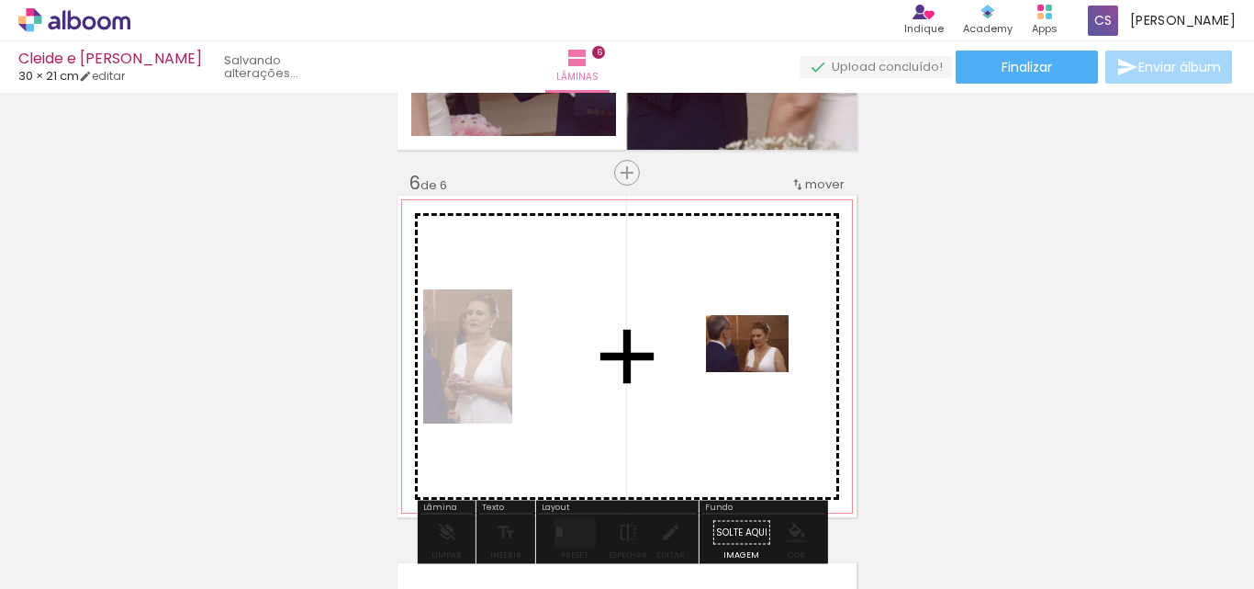
drag, startPoint x: 1190, startPoint y: 531, endPoint x: 759, endPoint y: 370, distance: 459.7
click at [759, 370] on quentale-workspace at bounding box center [627, 294] width 1254 height 589
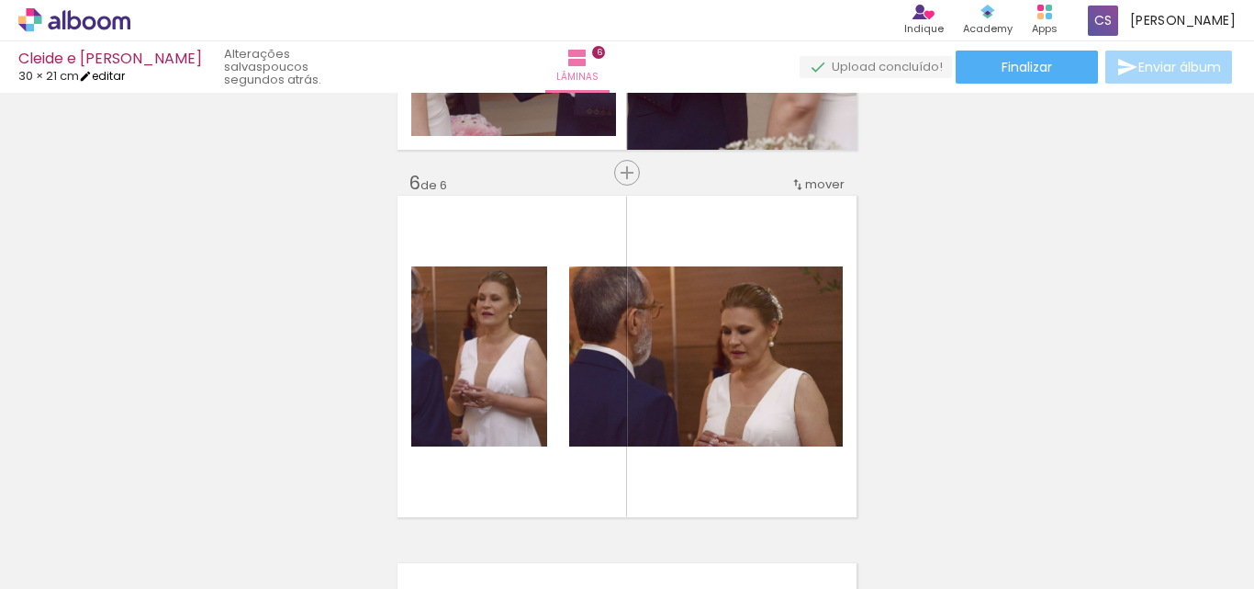
click at [125, 74] on link "editar" at bounding box center [102, 76] width 46 height 16
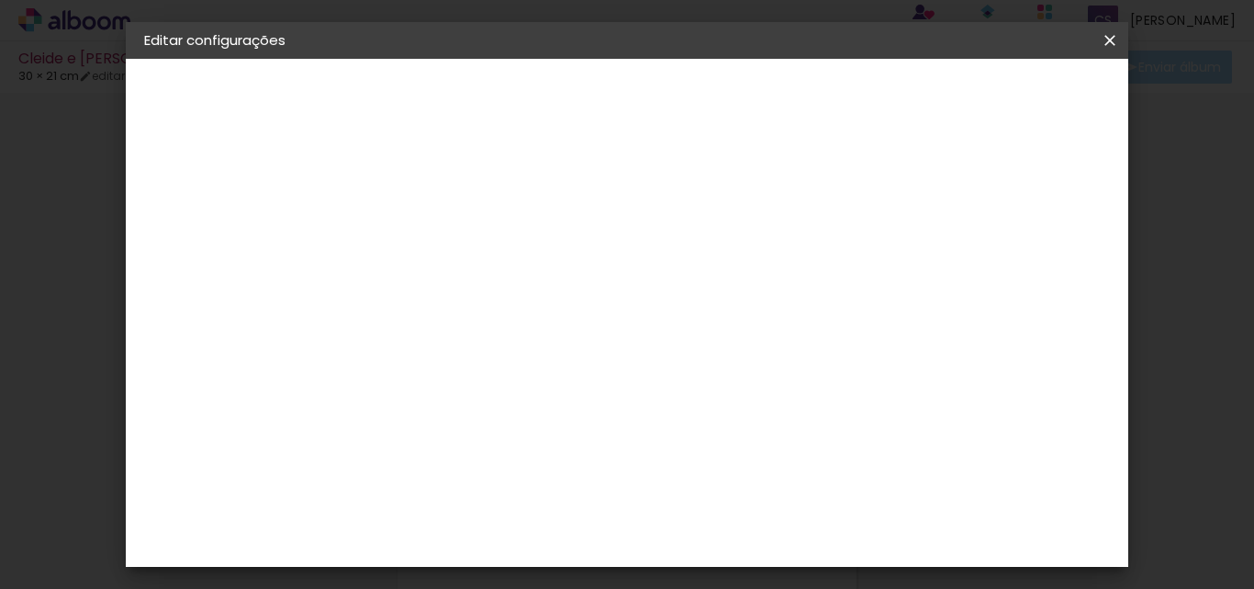
drag, startPoint x: 568, startPoint y: 420, endPoint x: 508, endPoint y: 423, distance: 60.7
click at [508, 379] on div "15 cm cm cm mm A maioria das encadernadoras sugere 5mm de sangria." at bounding box center [544, 305] width 358 height 147
drag, startPoint x: 543, startPoint y: 414, endPoint x: 569, endPoint y: 414, distance: 26.6
click at [569, 414] on input "21" at bounding box center [546, 416] width 48 height 28
